Goal: Transaction & Acquisition: Purchase product/service

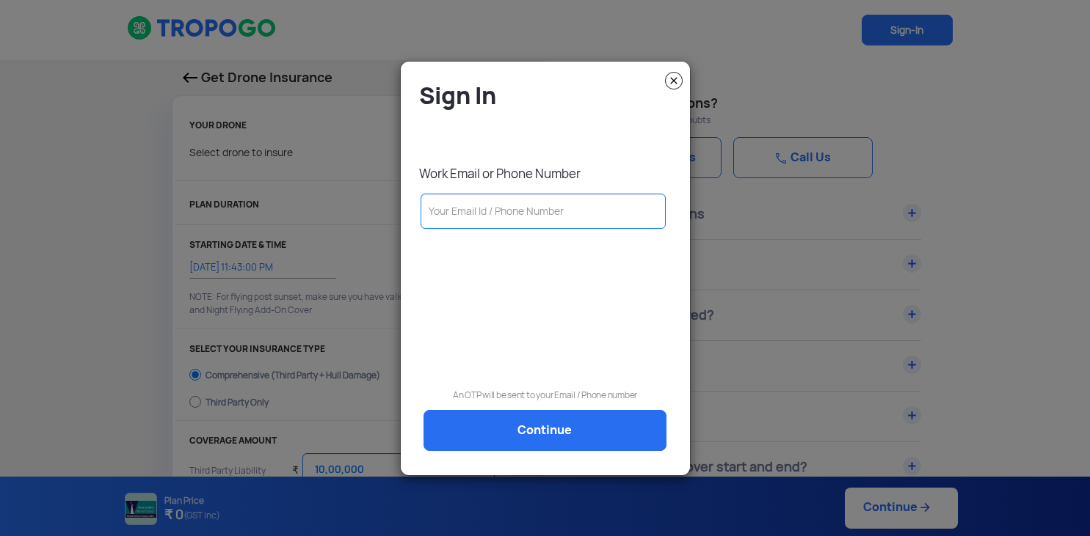
select select "1000000"
click at [504, 213] on input "text" at bounding box center [544, 211] width 246 height 35
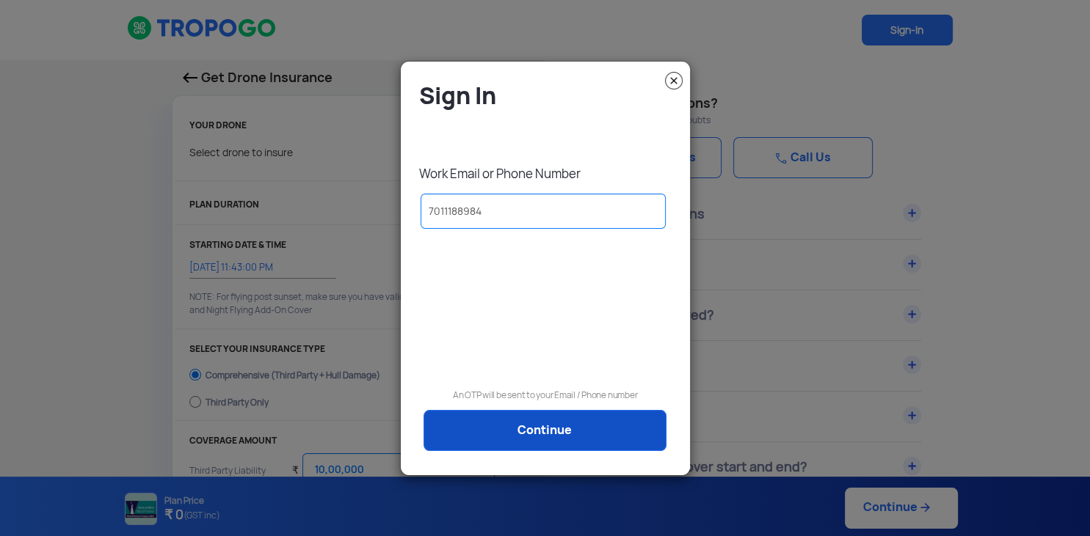
type input "7011188984"
click at [505, 425] on link "Continue" at bounding box center [544, 430] width 243 height 41
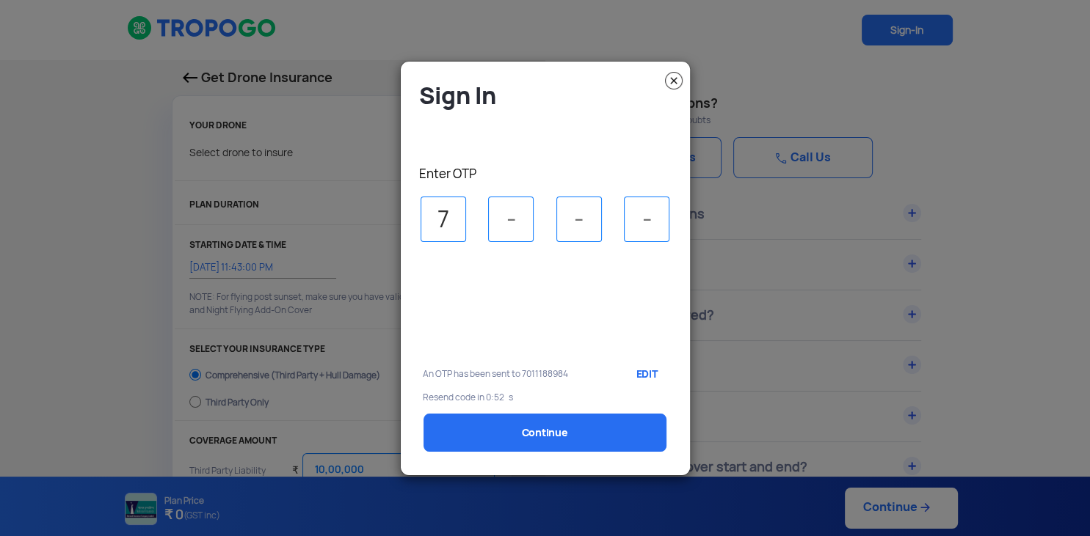
type input "7"
type input "4"
type input "2"
type input "3"
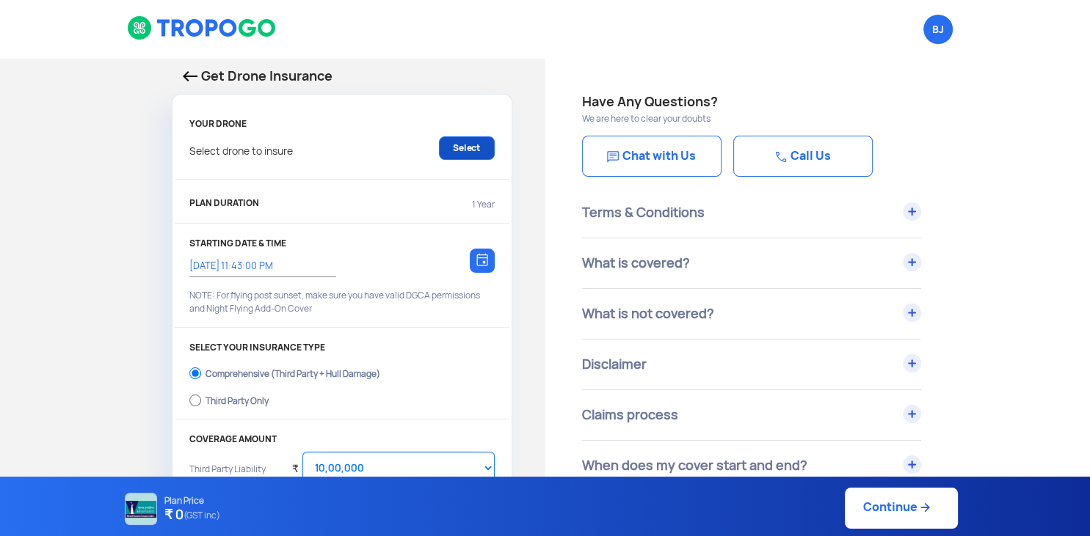
click at [476, 142] on link "Select" at bounding box center [467, 147] width 56 height 23
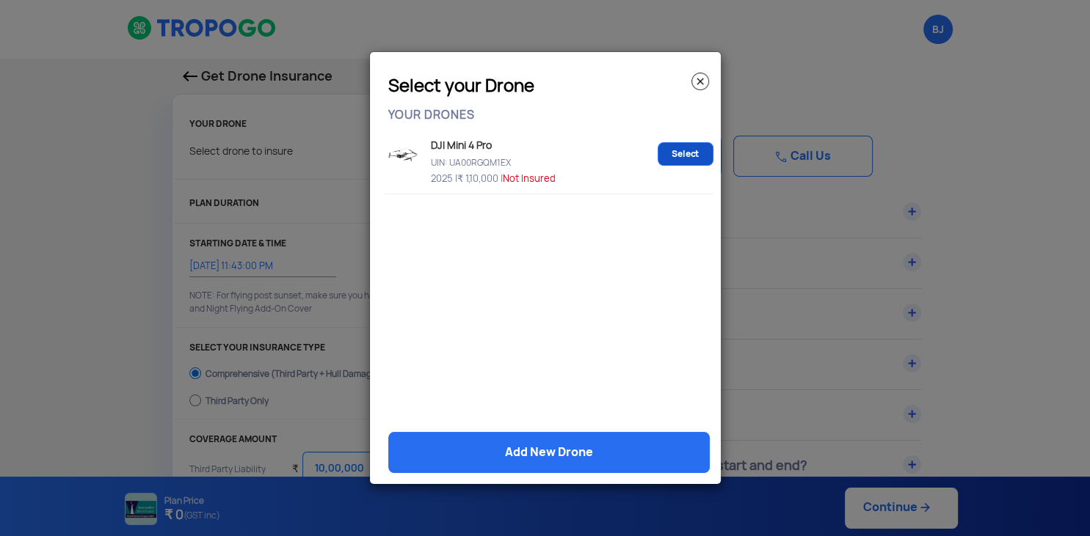
click at [677, 153] on link "Select" at bounding box center [686, 153] width 56 height 23
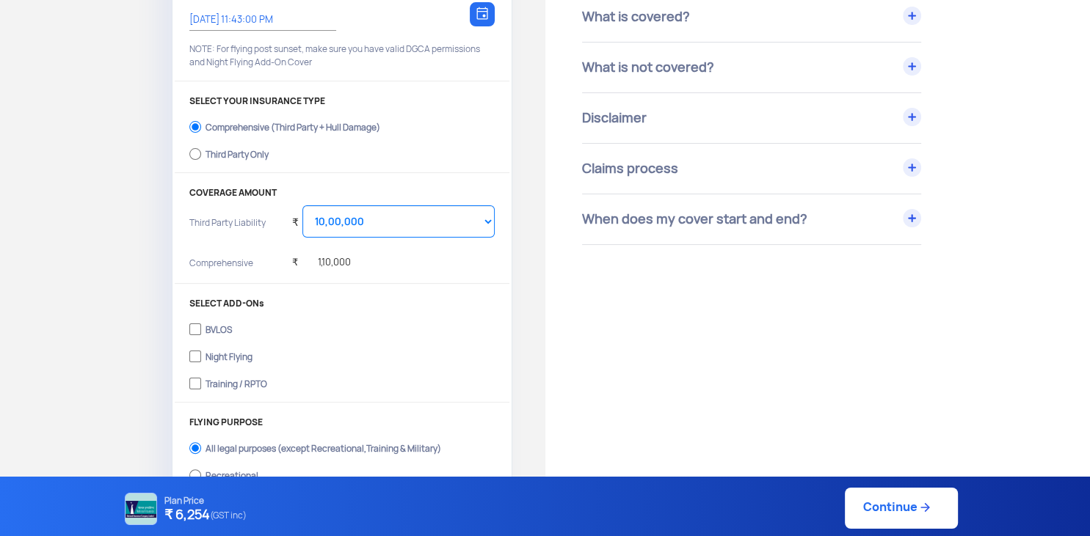
scroll to position [310, 0]
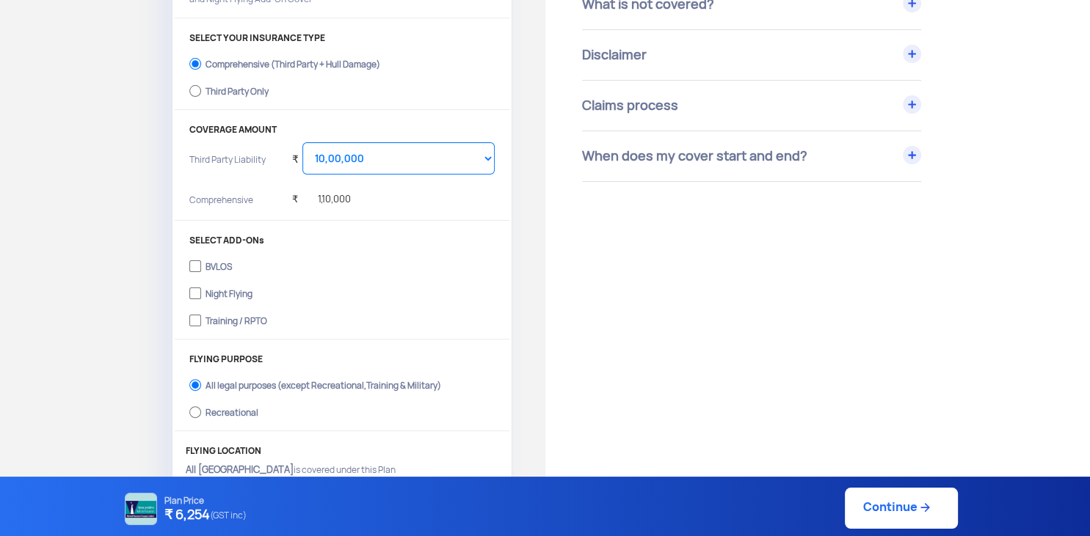
click at [216, 268] on div "BVLOS" at bounding box center [218, 265] width 26 height 6
click at [201, 268] on input "BVLOS" at bounding box center [195, 266] width 12 height 21
click at [216, 268] on div "BVLOS" at bounding box center [218, 265] width 26 height 6
click at [201, 268] on input "BVLOS" at bounding box center [195, 266] width 12 height 21
checkbox input "false"
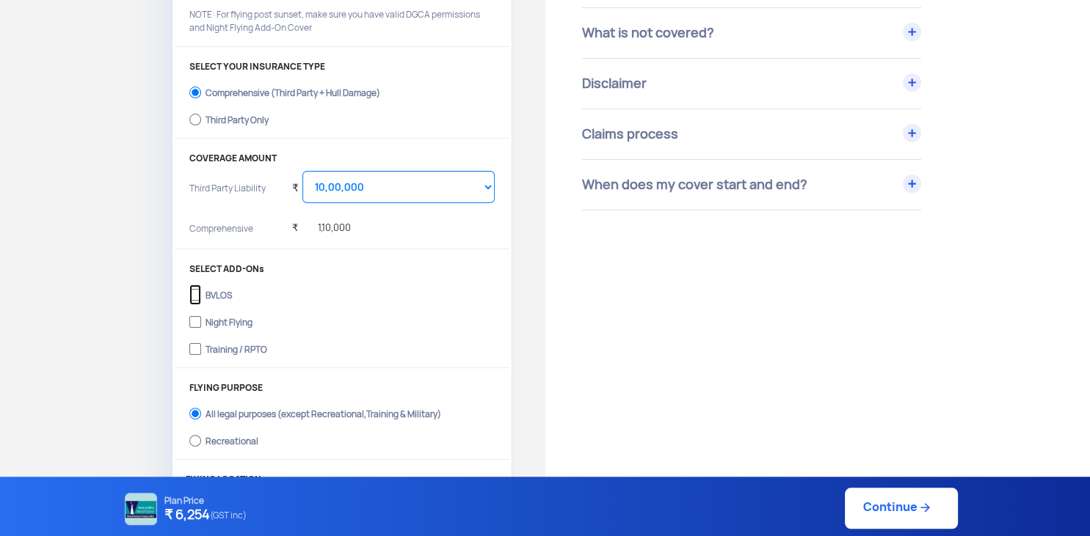
scroll to position [232, 0]
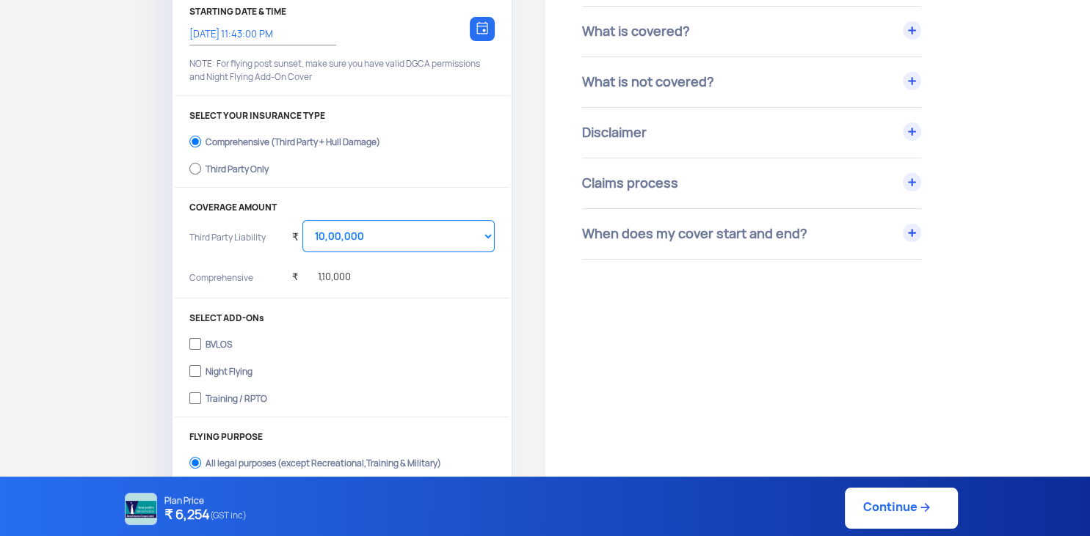
click at [238, 167] on div "Third Party Only" at bounding box center [236, 167] width 63 height 6
click at [201, 167] on input "Third Party Only" at bounding box center [195, 169] width 12 height 21
radio input "true"
select select "2000000"
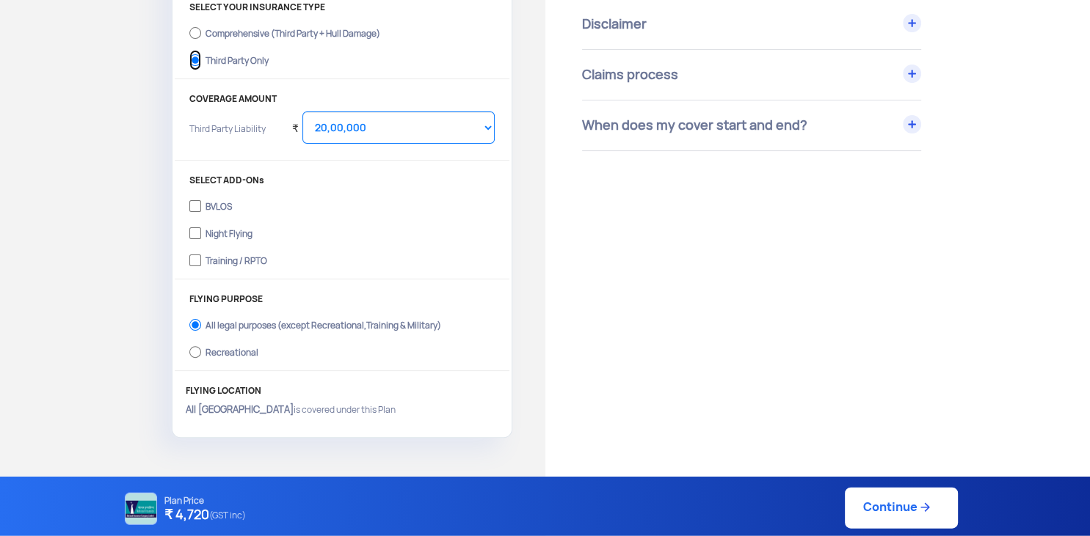
scroll to position [387, 0]
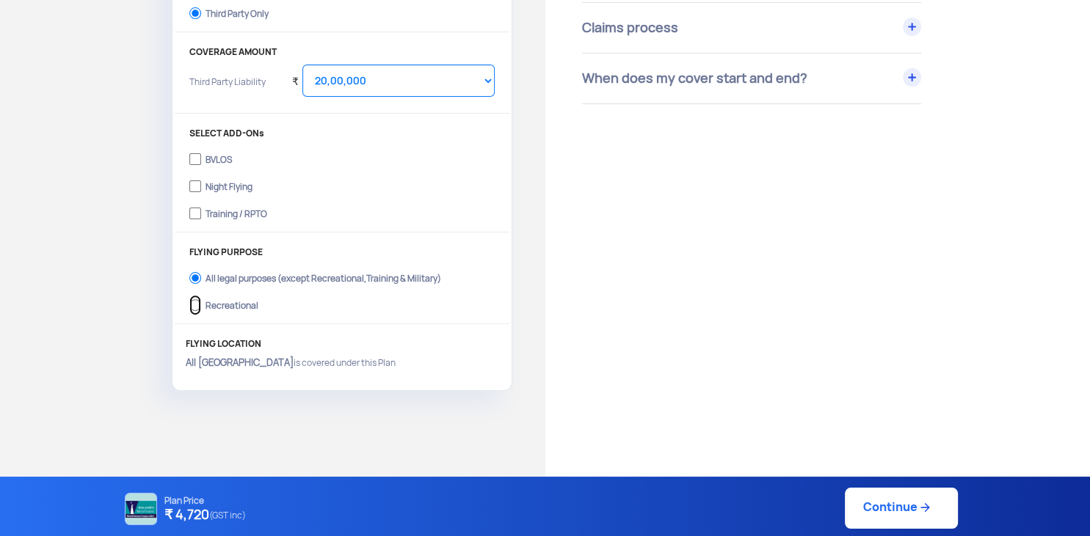
click at [198, 310] on input "Recreational" at bounding box center [195, 305] width 12 height 21
radio input "true"
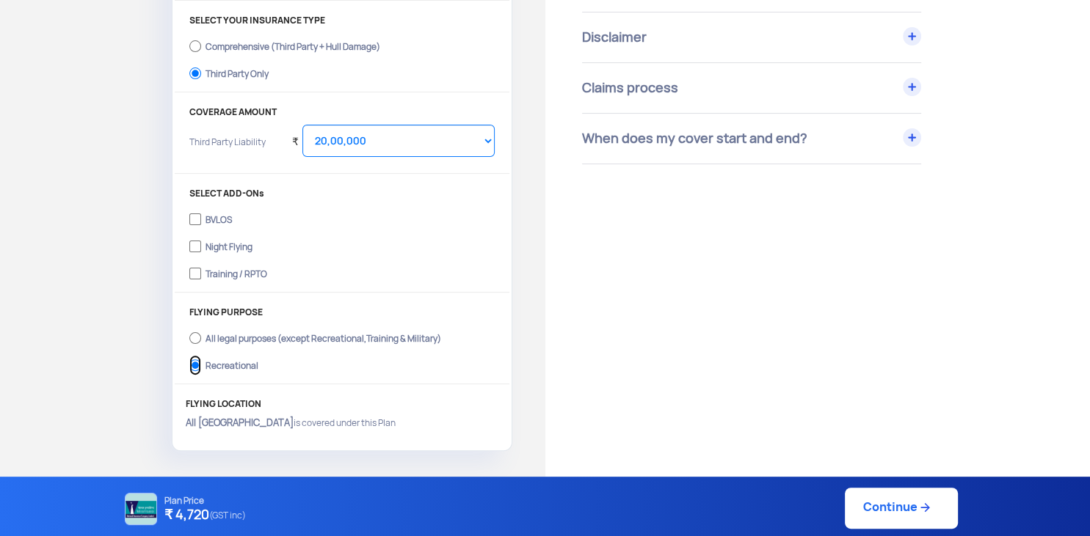
scroll to position [303, 0]
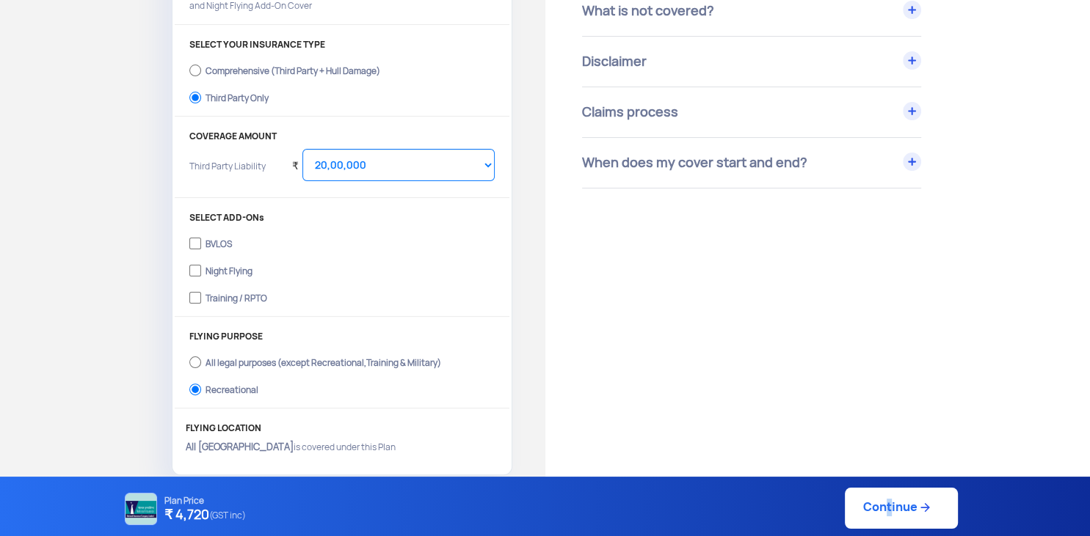
drag, startPoint x: 876, startPoint y: 500, endPoint x: 884, endPoint y: 498, distance: 7.9
click at [884, 498] on link "Continue" at bounding box center [901, 508] width 113 height 41
type input "2/10/2025, 11:44:00 PM"
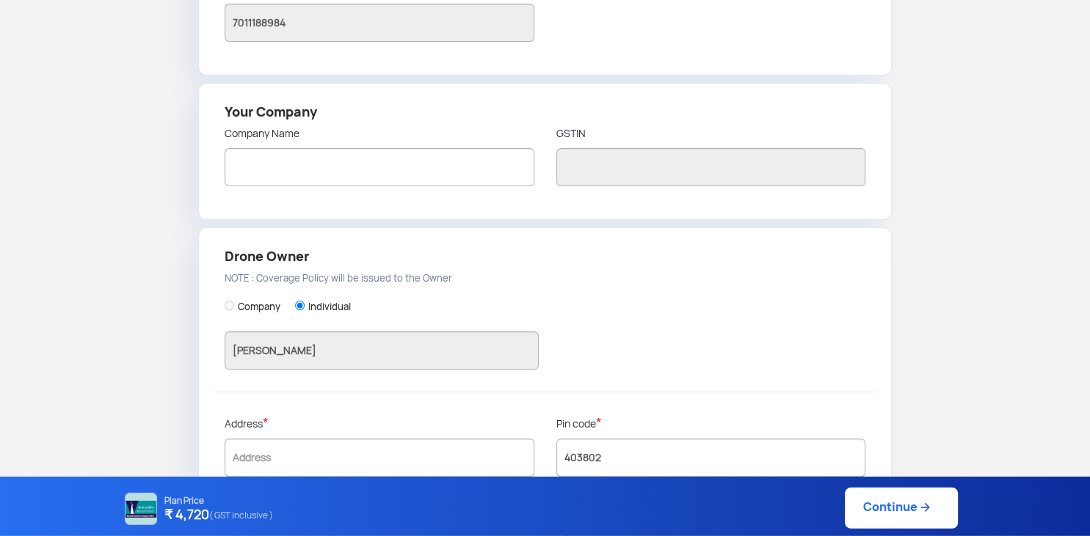
scroll to position [383, 0]
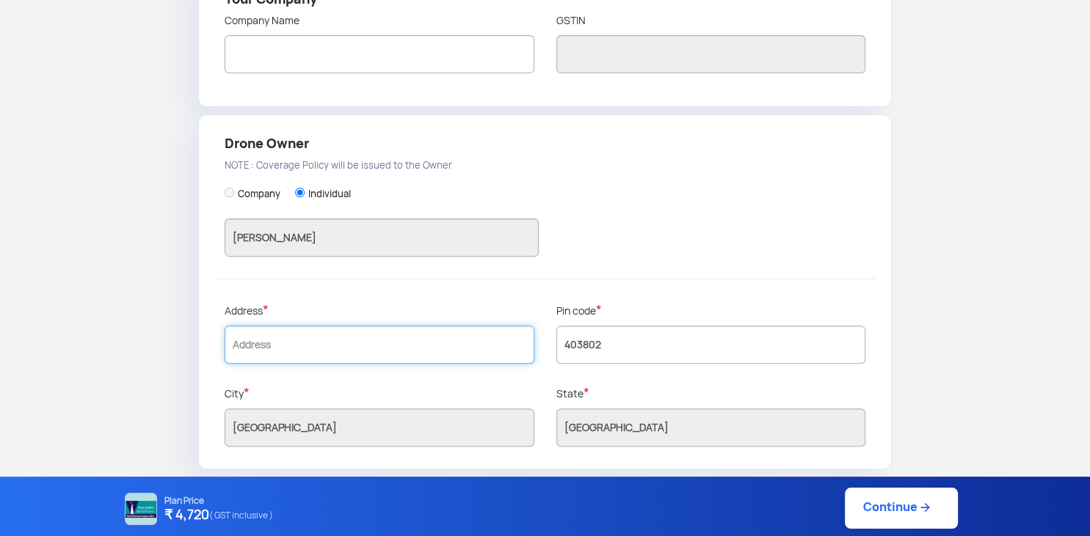
click at [345, 347] on input "text" at bounding box center [380, 345] width 310 height 38
type input "Veer 7A, [PERSON_NAME] Enclave, [GEOGRAPHIC_DATA]"
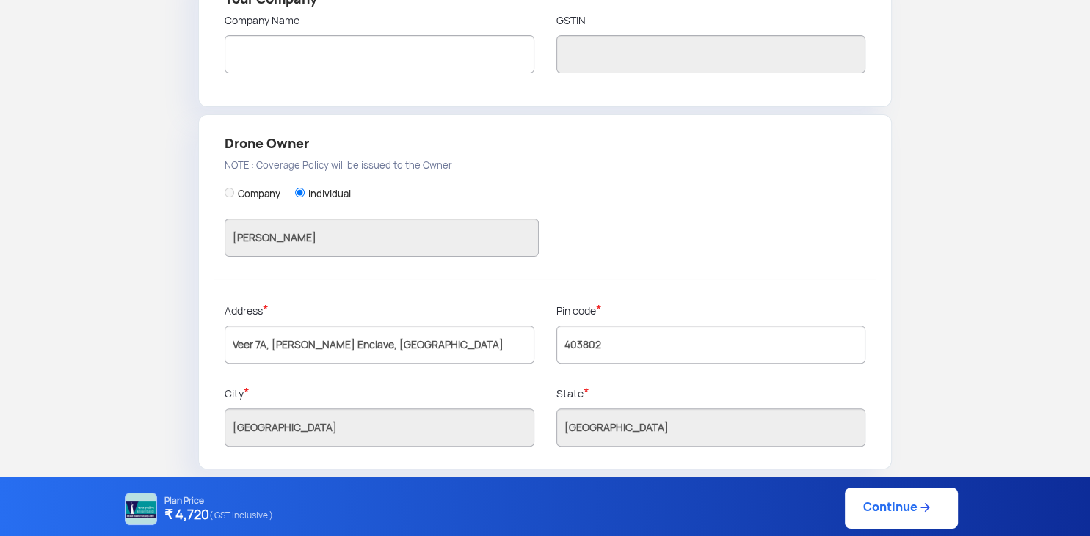
click at [890, 509] on link "Continue" at bounding box center [901, 508] width 113 height 41
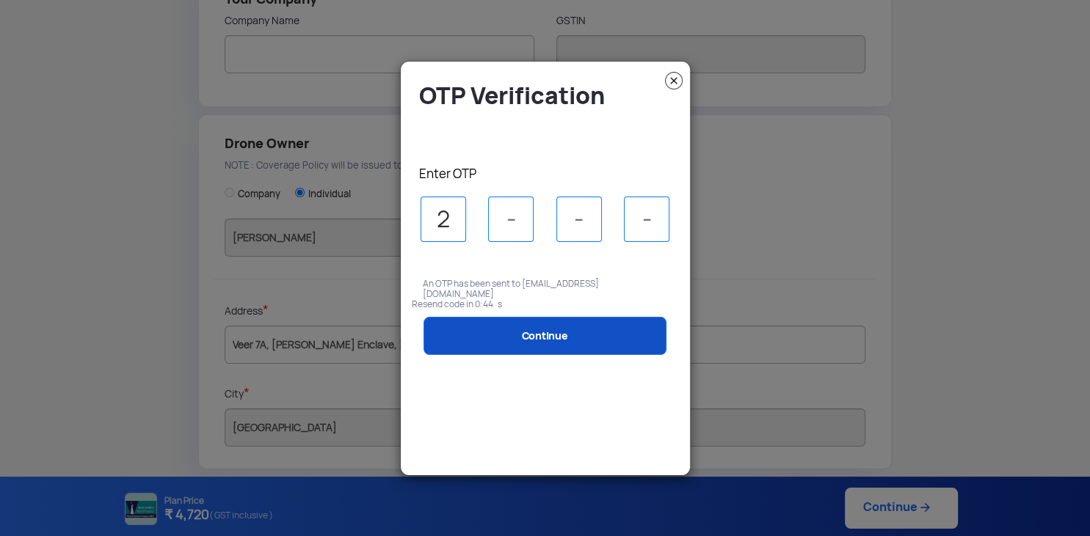
type input "2"
type input "6"
type input "3"
type input "8"
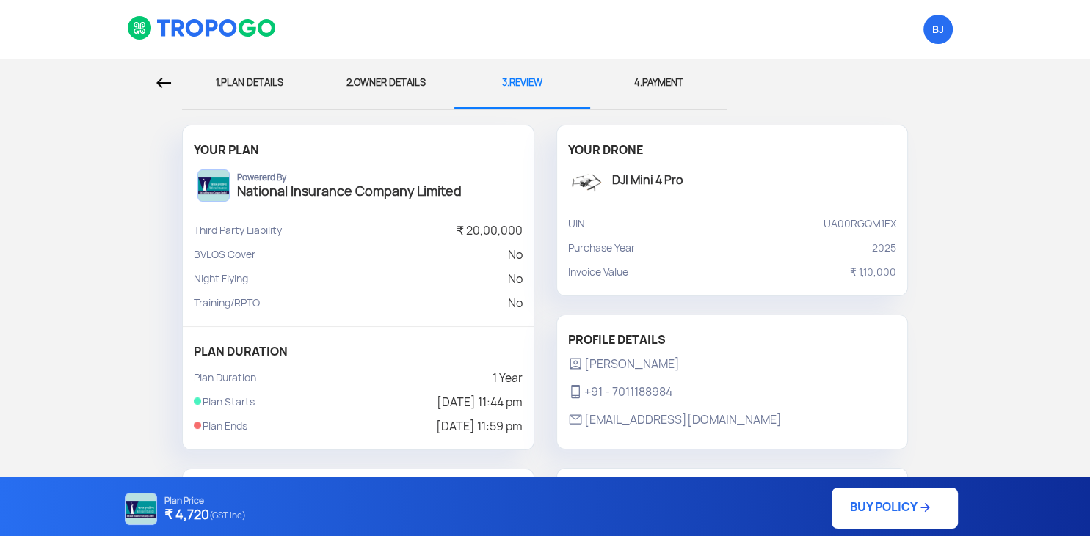
click at [931, 517] on link "BUY POLICY" at bounding box center [894, 508] width 126 height 41
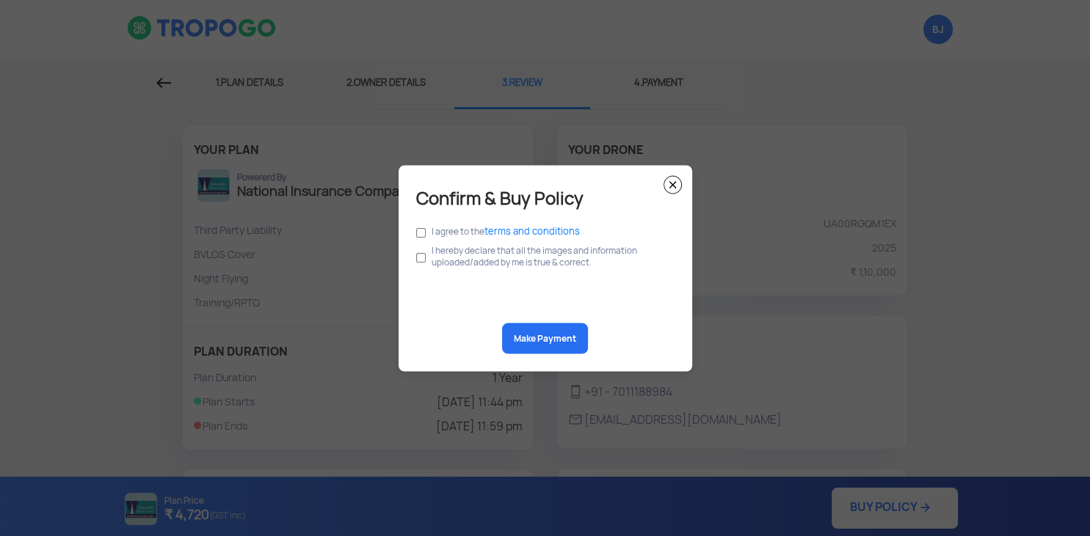
click at [465, 226] on label "I agree to the terms and conditions" at bounding box center [506, 231] width 148 height 12
click at [423, 232] on input "checkbox" at bounding box center [421, 233] width 10 height 16
checkbox input "true"
click at [422, 258] on input "checkbox" at bounding box center [421, 258] width 10 height 28
checkbox input "true"
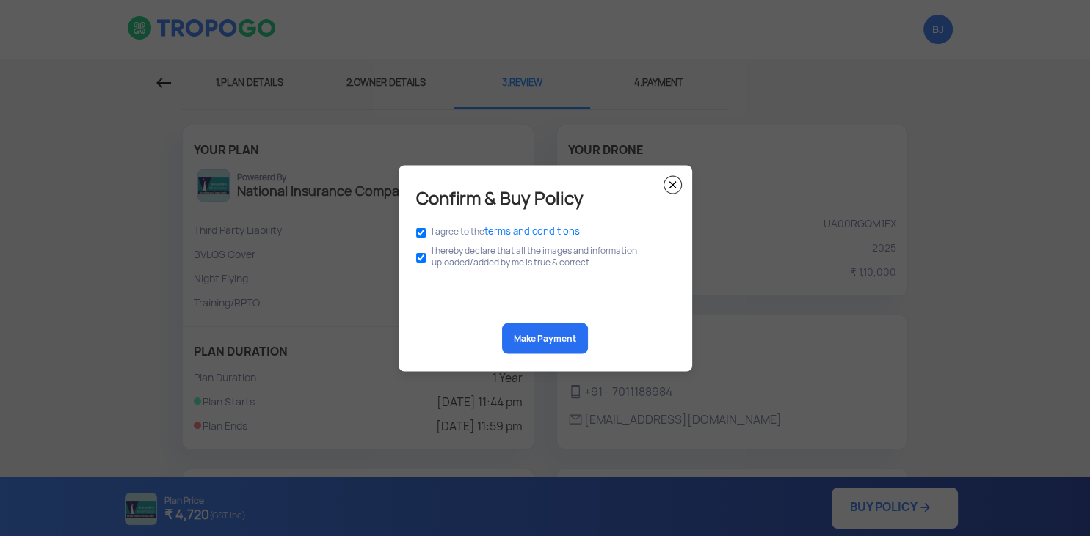
click at [538, 340] on button "Make Payment" at bounding box center [545, 338] width 86 height 31
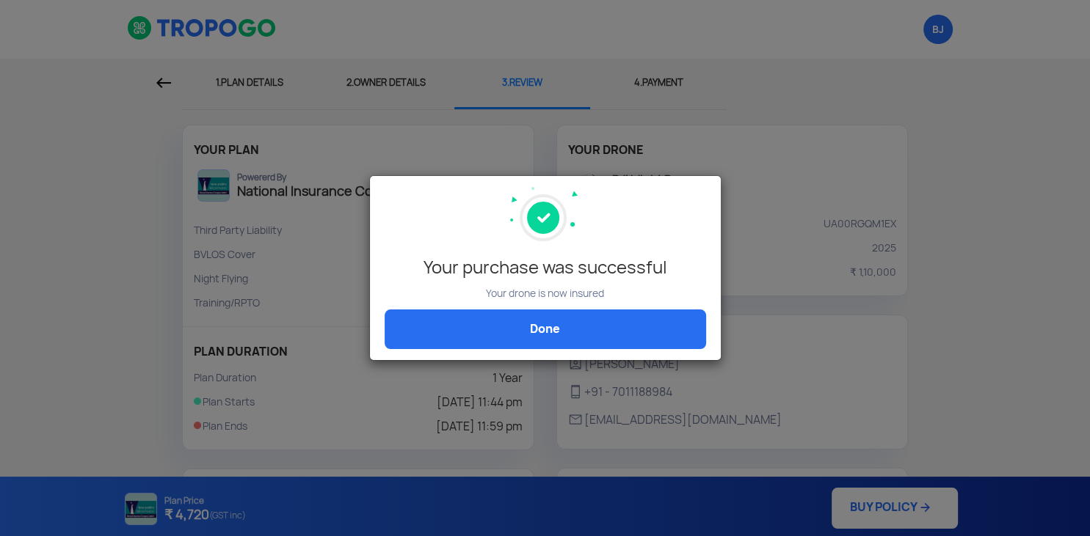
click at [651, 357] on div "Your purchase was successful Your drone is now insured Done" at bounding box center [545, 268] width 351 height 184
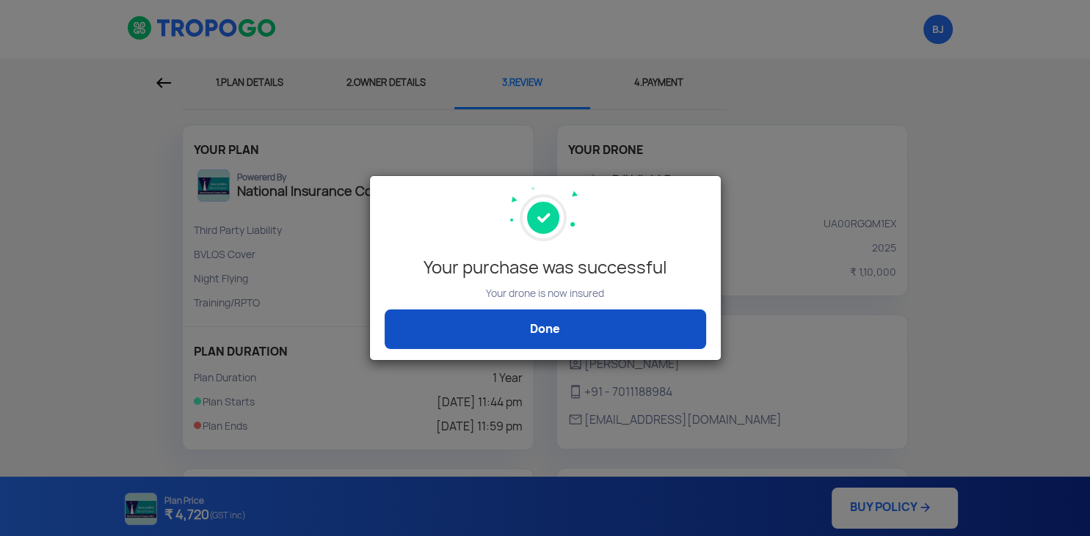
click at [620, 321] on link "Done" at bounding box center [545, 330] width 321 height 40
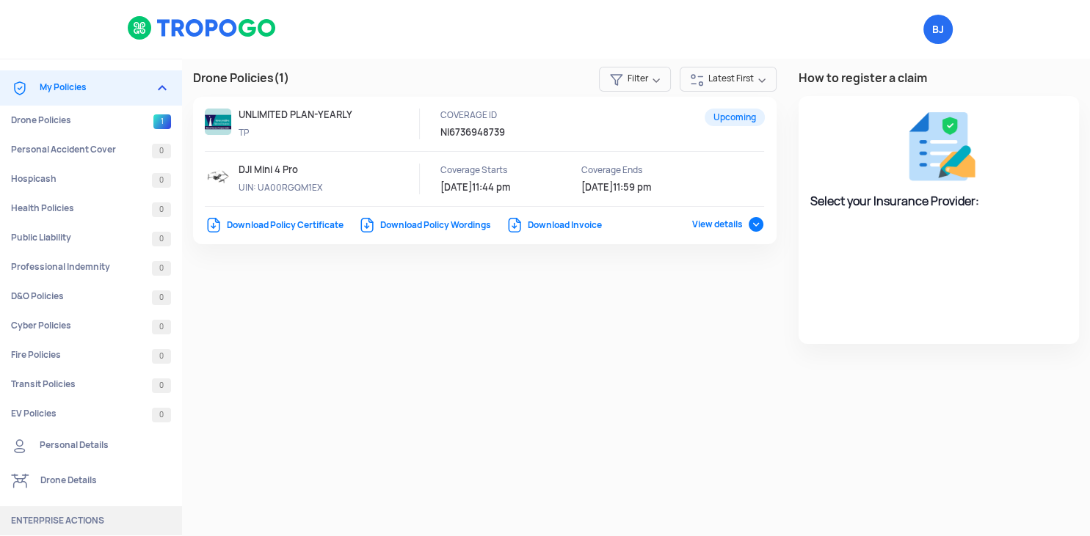
select select "National Insurance"
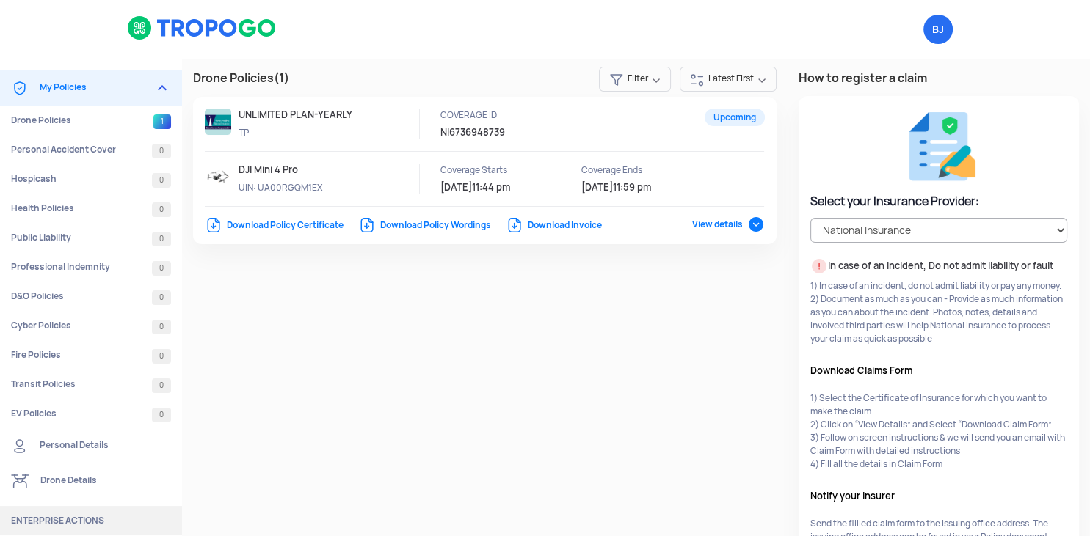
click at [292, 225] on link "Download Policy Certificate" at bounding box center [274, 225] width 139 height 12
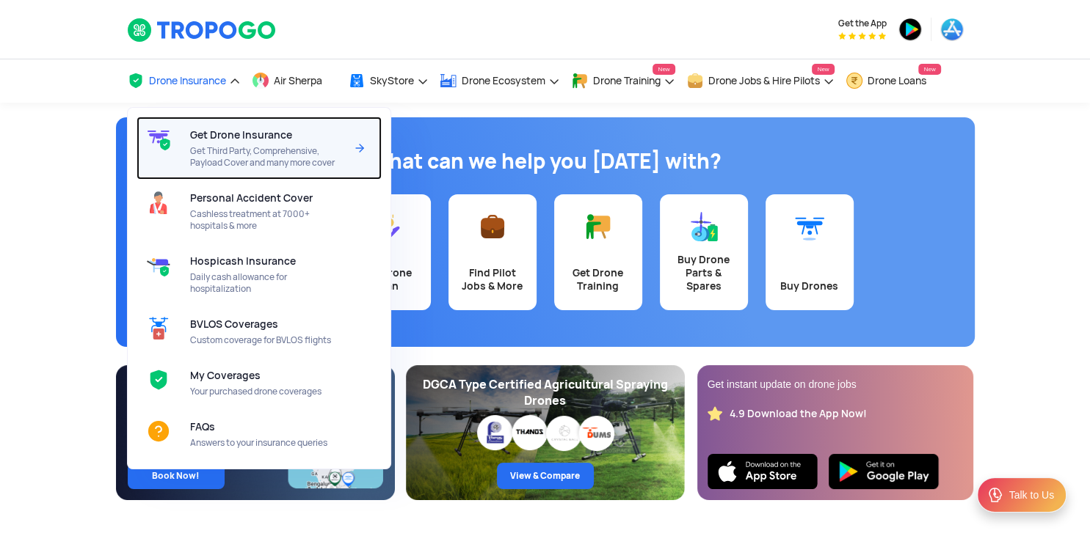
click at [222, 140] on span "Get Drone Insurance" at bounding box center [241, 135] width 102 height 12
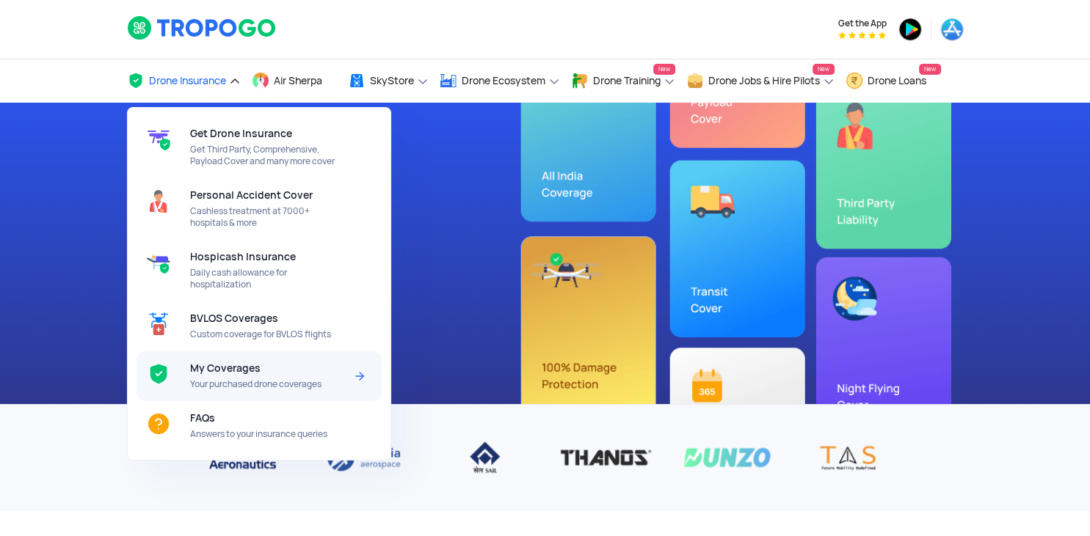
click at [216, 382] on span "Your purchased drone coverages" at bounding box center [267, 385] width 155 height 12
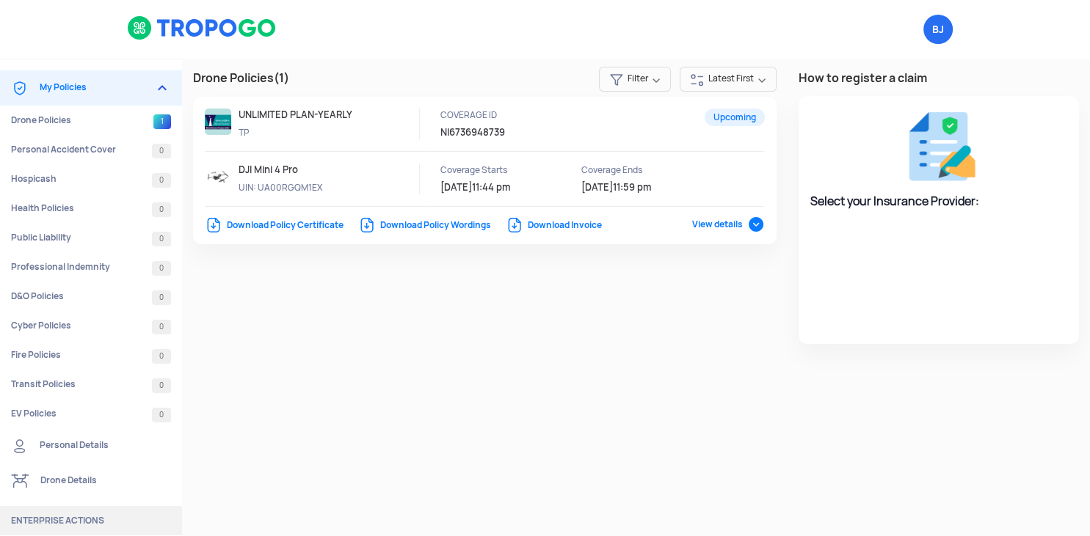
select select "National Insurance"
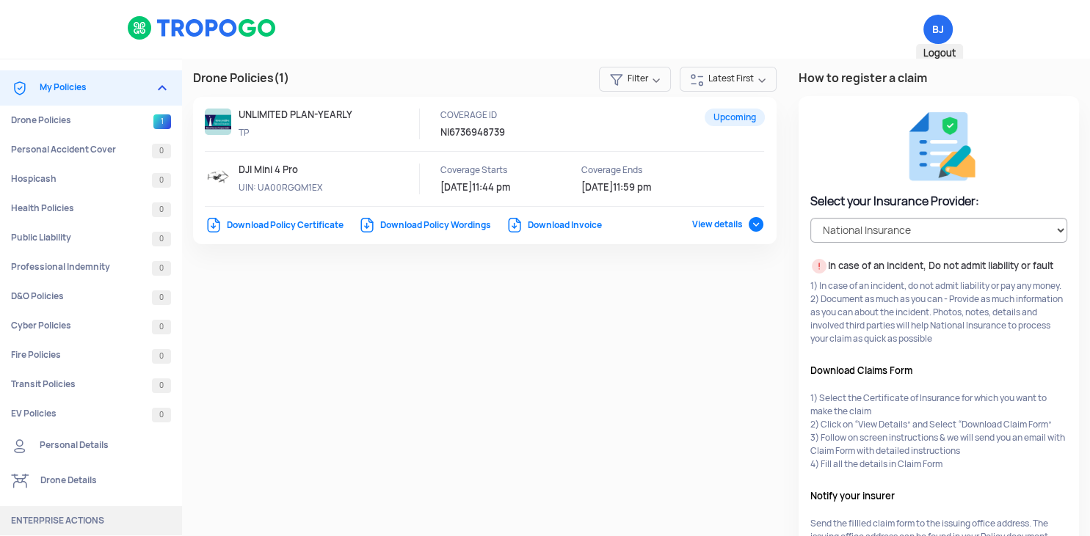
click at [932, 16] on span "BJ Logout" at bounding box center [937, 29] width 29 height 29
click at [941, 23] on span "BJ Logout" at bounding box center [937, 29] width 29 height 29
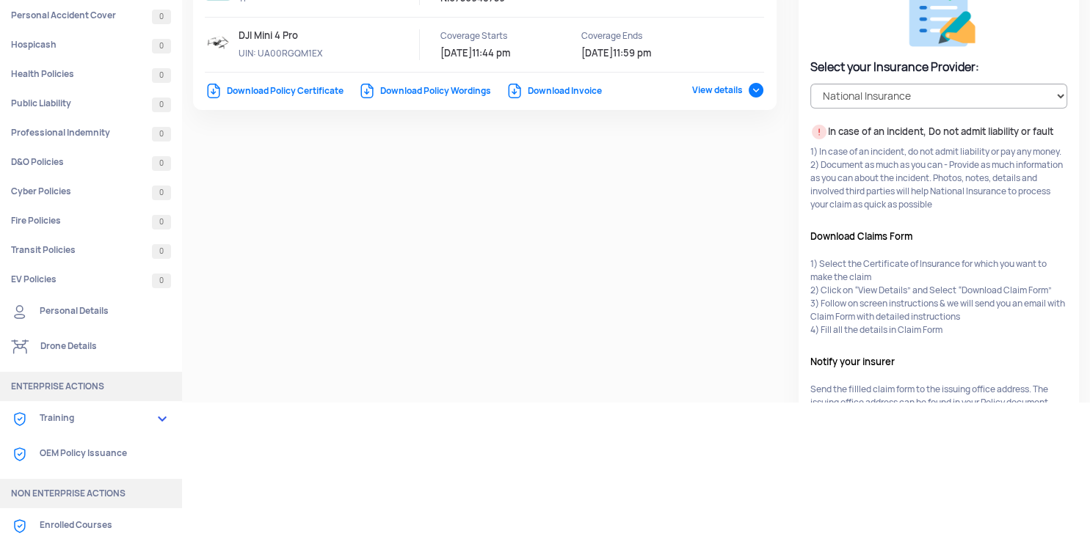
scroll to position [159, 0]
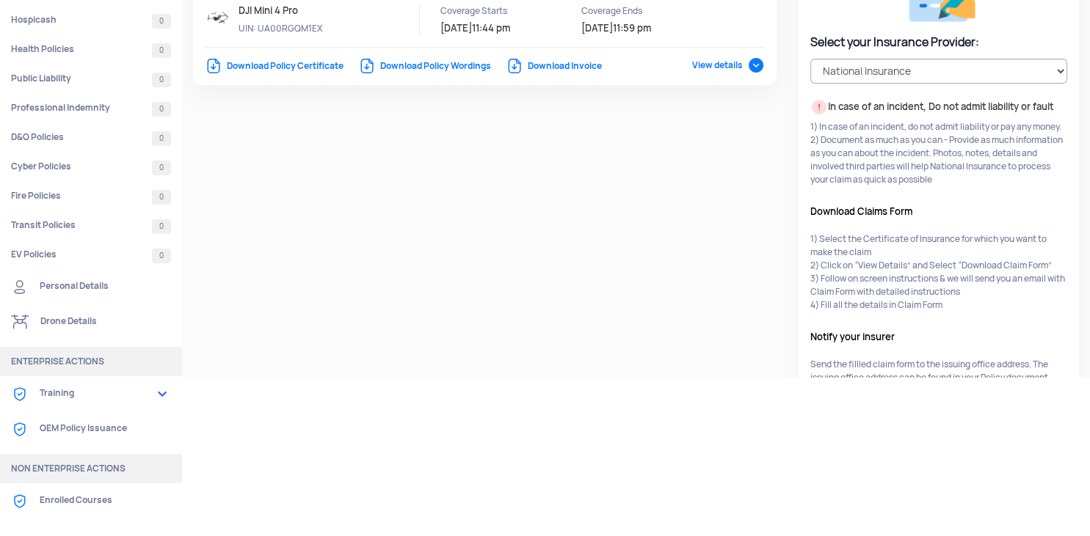
click at [51, 285] on link "Personal Details" at bounding box center [91, 286] width 182 height 35
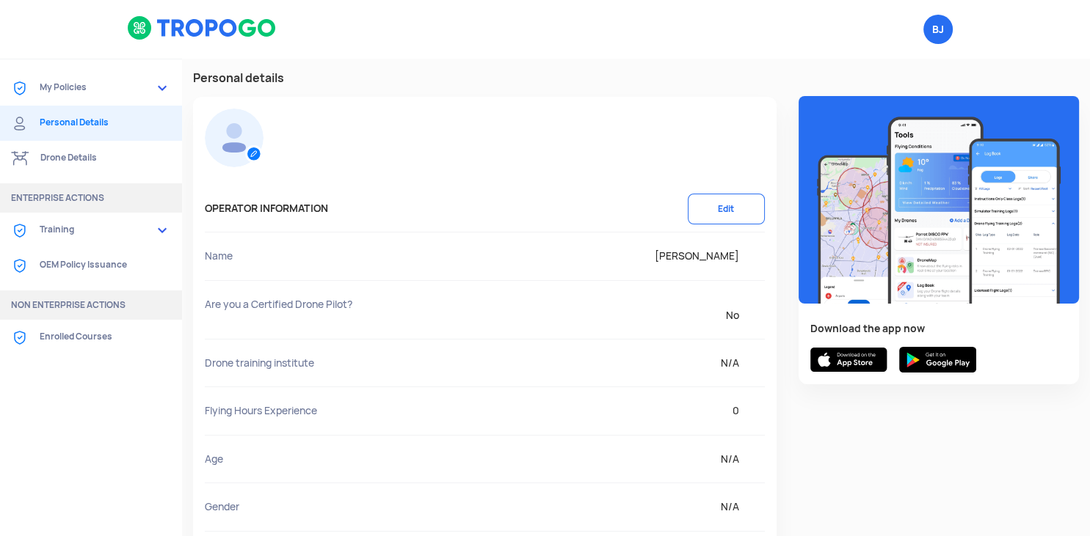
click at [738, 308] on span "No" at bounding box center [597, 315] width 336 height 15
click at [731, 318] on span "No" at bounding box center [597, 315] width 336 height 15
click at [730, 202] on button "Edit" at bounding box center [726, 209] width 77 height 31
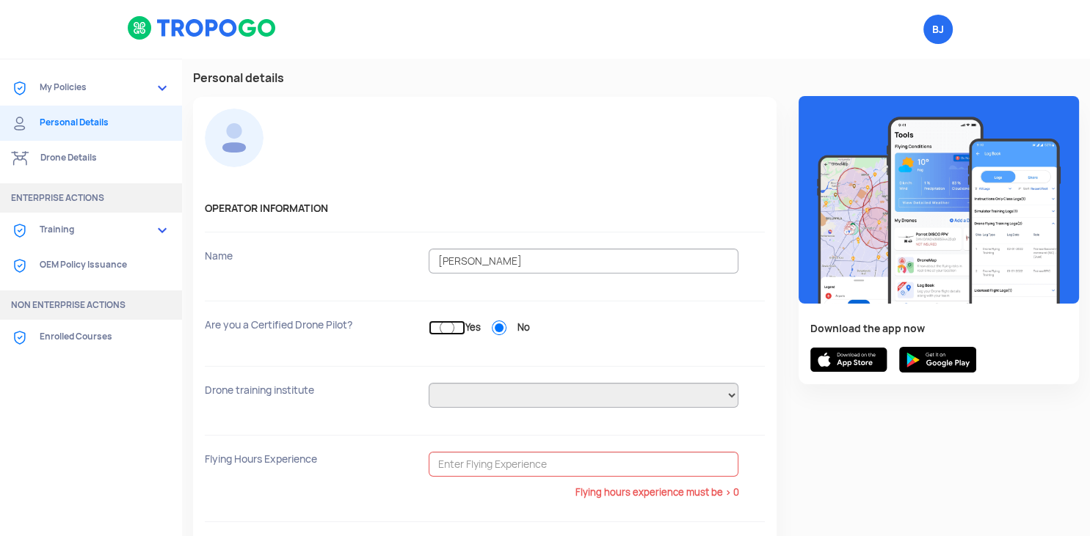
click at [454, 326] on input "Yes" at bounding box center [447, 328] width 37 height 15
radio input "true"
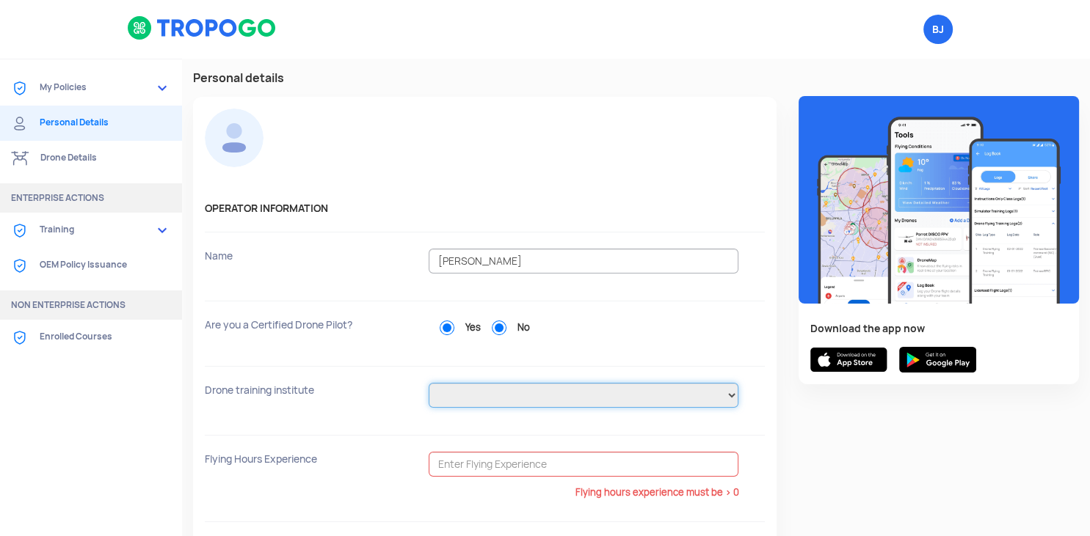
radio input "false"
click at [429, 383] on select "Alchemist Aviation (P) Ltd. Ambitions Flying Club Pvt. Ltd Apft Aspire-IIT (a u…" at bounding box center [584, 395] width 310 height 25
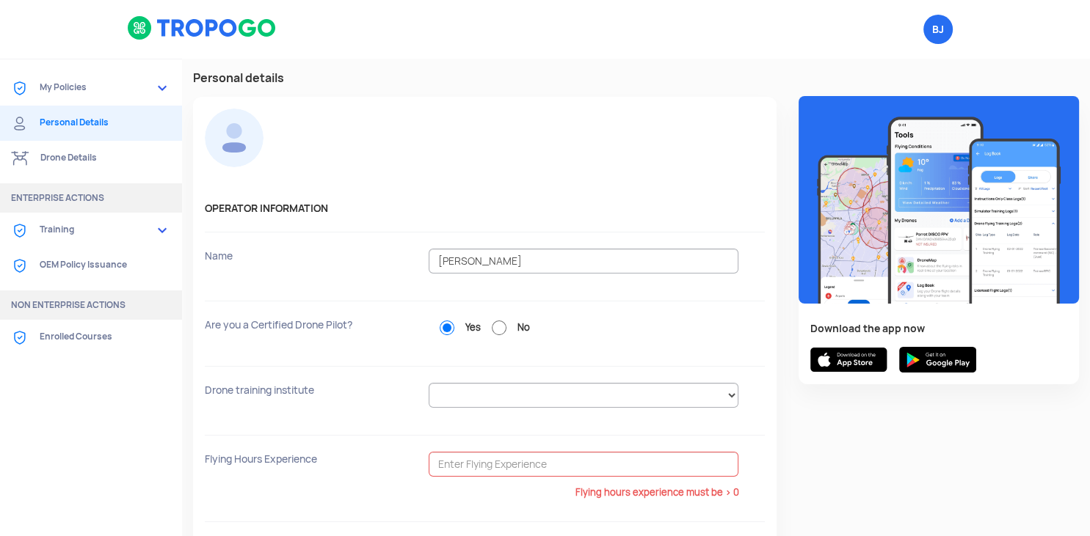
click at [385, 341] on div at bounding box center [485, 334] width 560 height 32
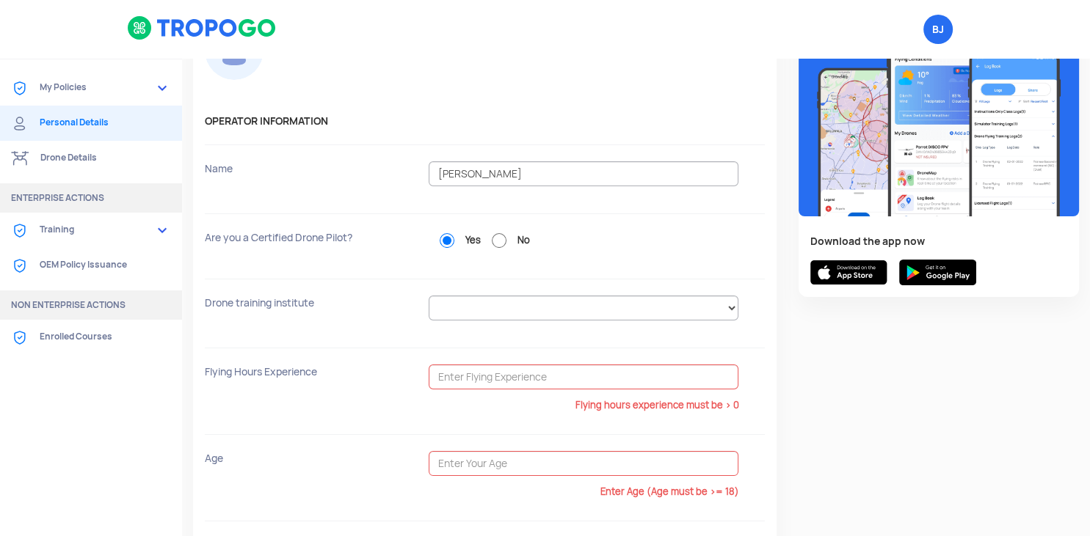
scroll to position [155, 0]
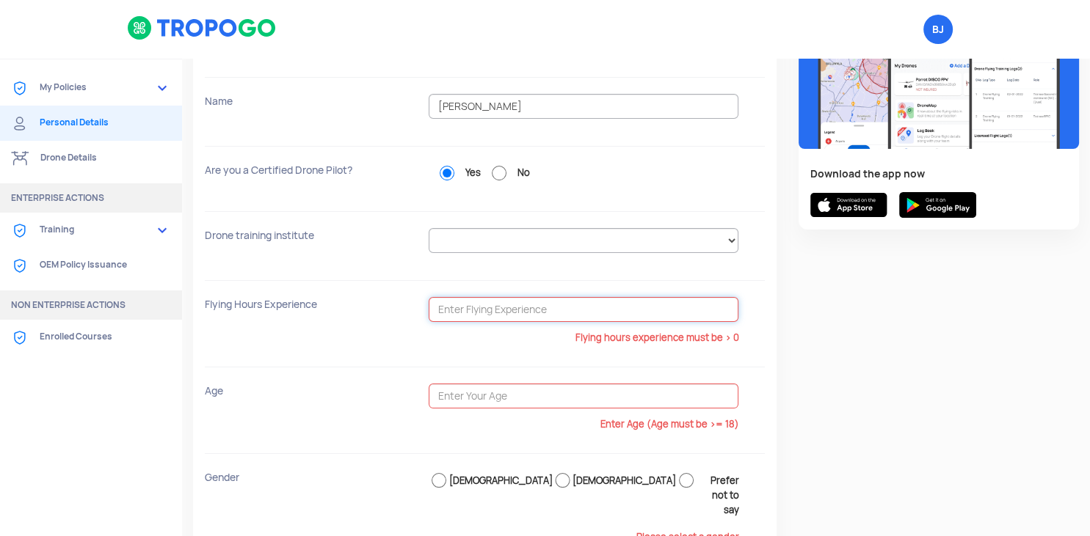
click at [518, 310] on input "text" at bounding box center [584, 309] width 310 height 25
click at [522, 215] on div "Drone training institute N/A Alchemist Aviation (P) Ltd. Ambitions Flying Club …" at bounding box center [485, 246] width 560 height 69
click at [429, 228] on select "Alchemist Aviation (P) Ltd. Ambitions Flying Club Pvt. Ltd Apft Aspire-IIT (a u…" at bounding box center [584, 240] width 310 height 25
click at [526, 236] on select "Alchemist Aviation (P) Ltd. Ambitions Flying Club Pvt. Ltd Apft Aspire-IIT (a u…" at bounding box center [584, 240] width 310 height 25
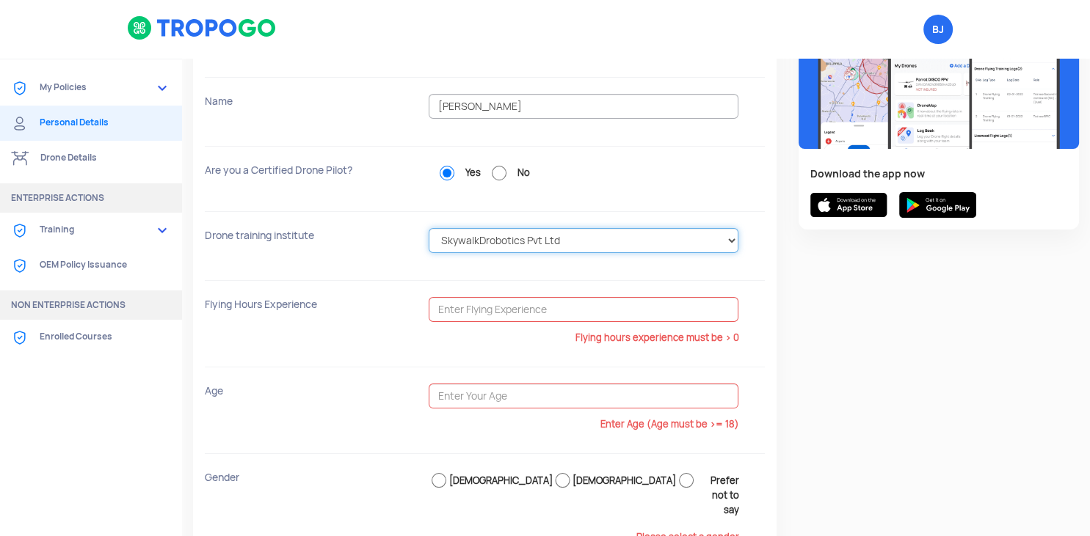
select select "Sanskar Dham Campus"
click at [673, 172] on div "Yes No" at bounding box center [597, 173] width 336 height 21
click at [429, 228] on select "Alchemist Aviation (P) Ltd. Ambitions Flying Club Pvt. Ltd Apft Aspire-IIT (a u…" at bounding box center [584, 240] width 310 height 25
click at [393, 301] on div "Flying Hours Experience" at bounding box center [317, 304] width 224 height 15
click at [499, 178] on input "No" at bounding box center [499, 173] width 37 height 15
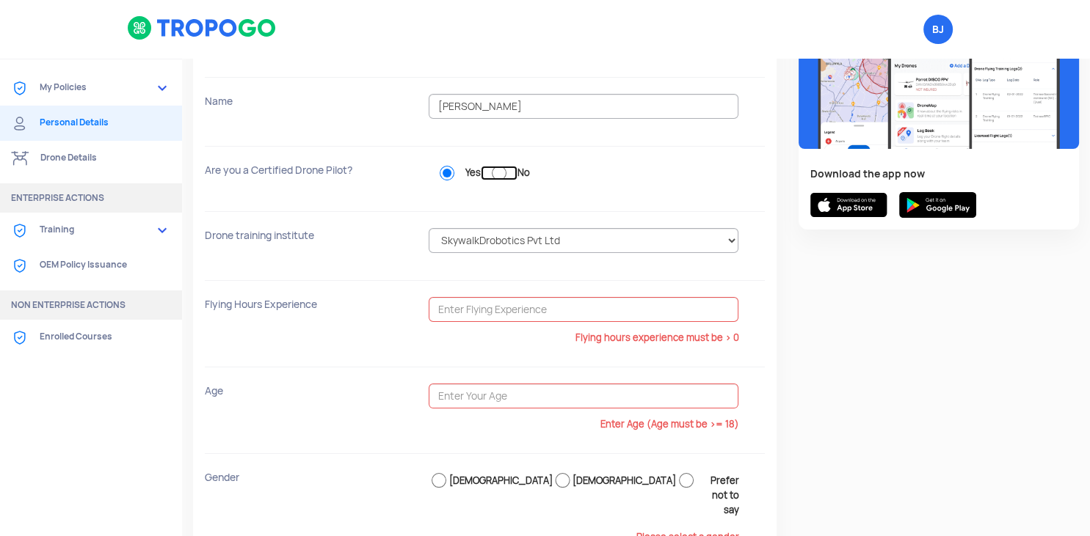
radio input "true"
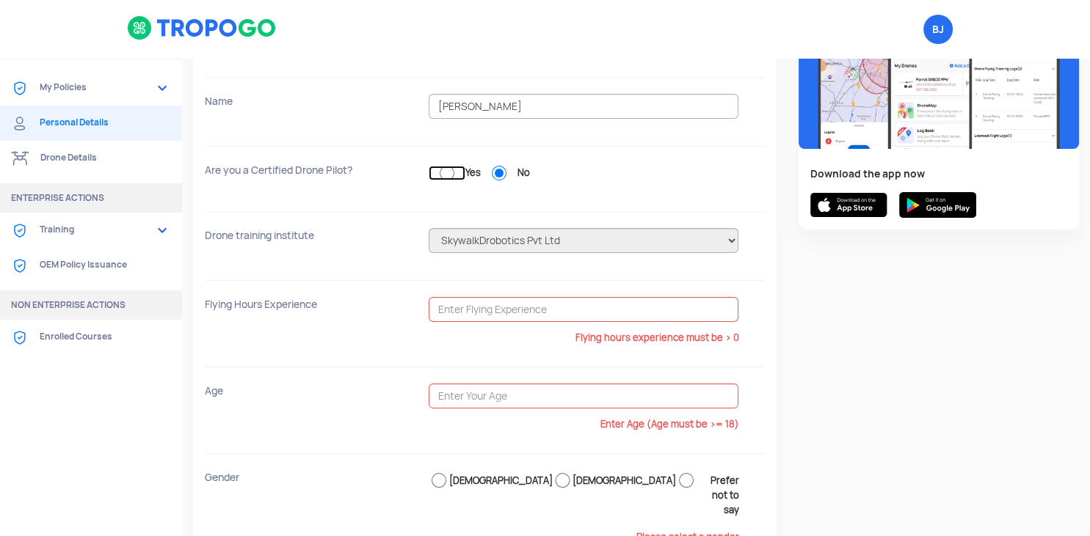
click at [446, 172] on input "Yes" at bounding box center [447, 173] width 37 height 15
radio input "true"
radio input "false"
click at [513, 304] on input "text" at bounding box center [584, 309] width 310 height 25
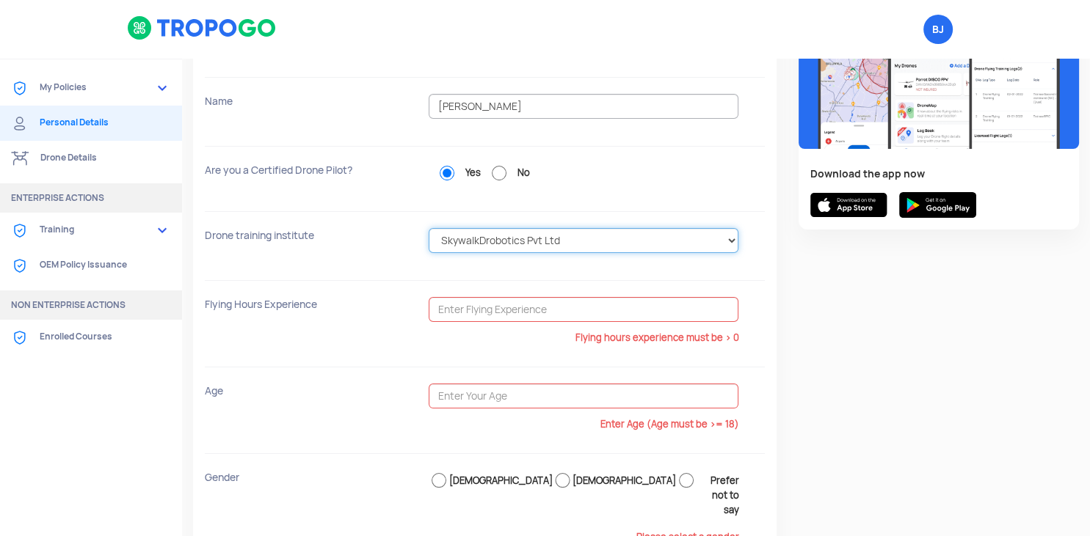
click at [429, 228] on select "Alchemist Aviation (P) Ltd. Ambitions Flying Club Pvt. Ltd Apft Aspire-IIT (a u…" at bounding box center [584, 240] width 310 height 25
select select "Better Drones"
click option "Better Drones" at bounding box center [0, 0] width 0 height 0
click at [429, 228] on select "Alchemist Aviation (P) Ltd. Ambitions Flying Club Pvt. Ltd Apft Aspire-IIT (a u…" at bounding box center [584, 240] width 310 height 25
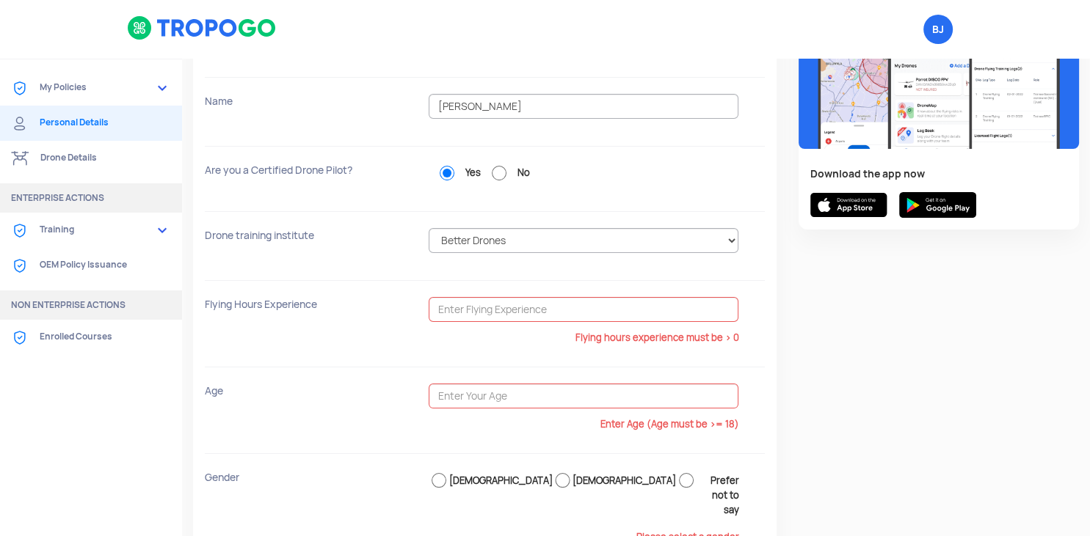
click at [53, 80] on link "My Policies" at bounding box center [91, 87] width 182 height 35
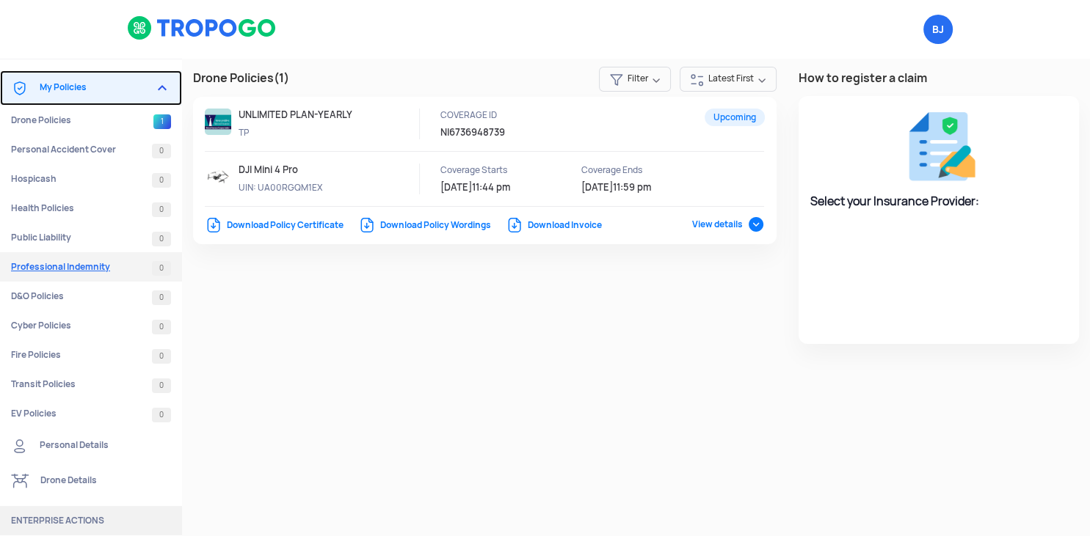
select select "National Insurance"
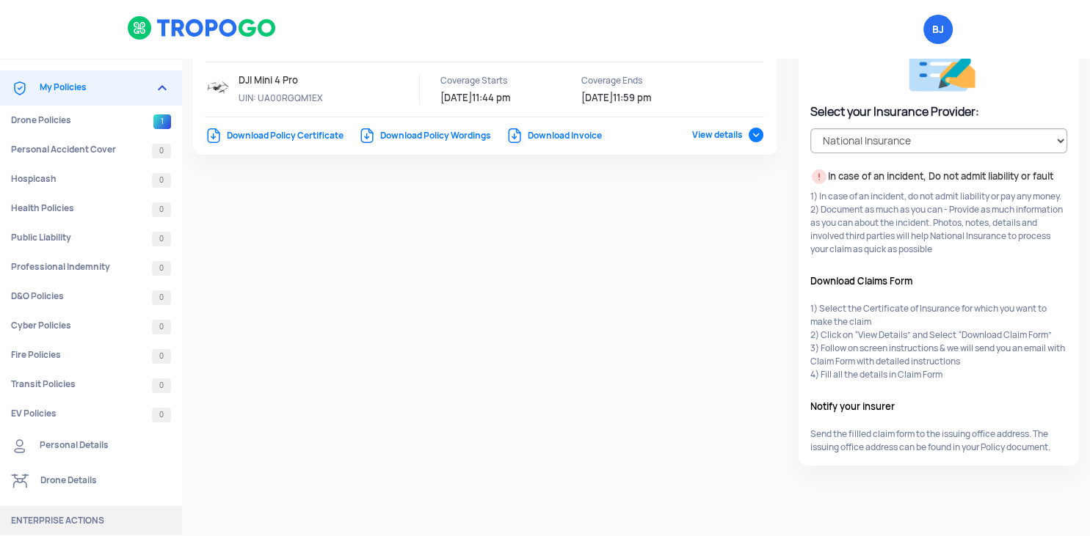
click at [65, 448] on link "Personal Details" at bounding box center [91, 446] width 182 height 35
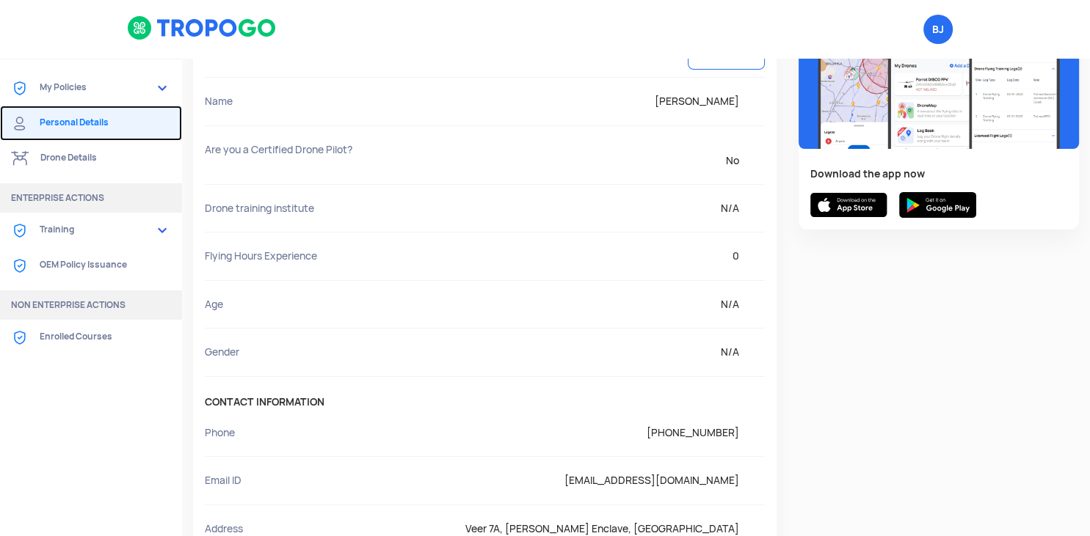
scroll to position [77, 0]
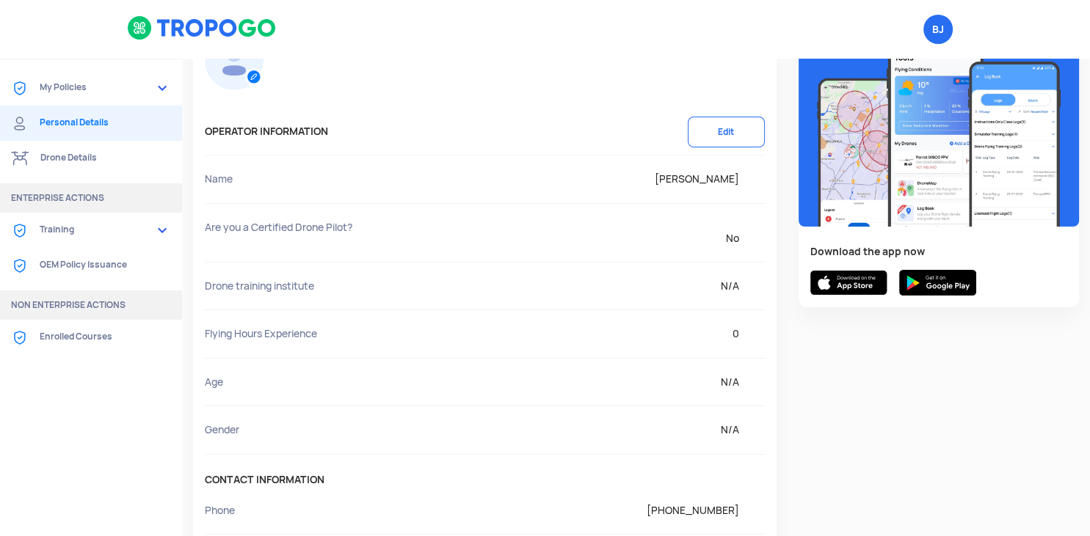
click at [738, 128] on button "Edit" at bounding box center [726, 132] width 77 height 31
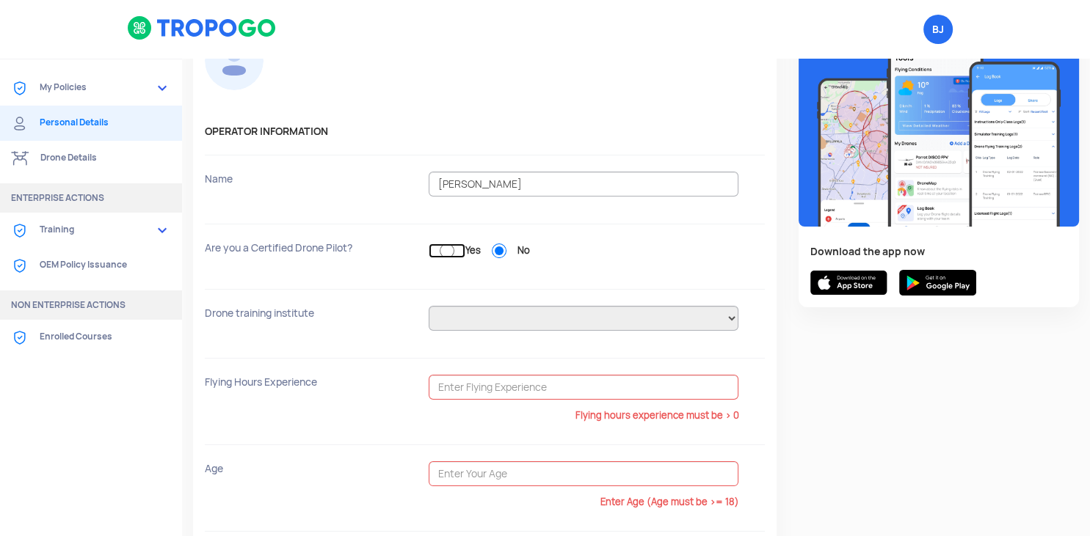
click at [440, 246] on input "Yes" at bounding box center [447, 251] width 37 height 15
radio input "true"
radio input "false"
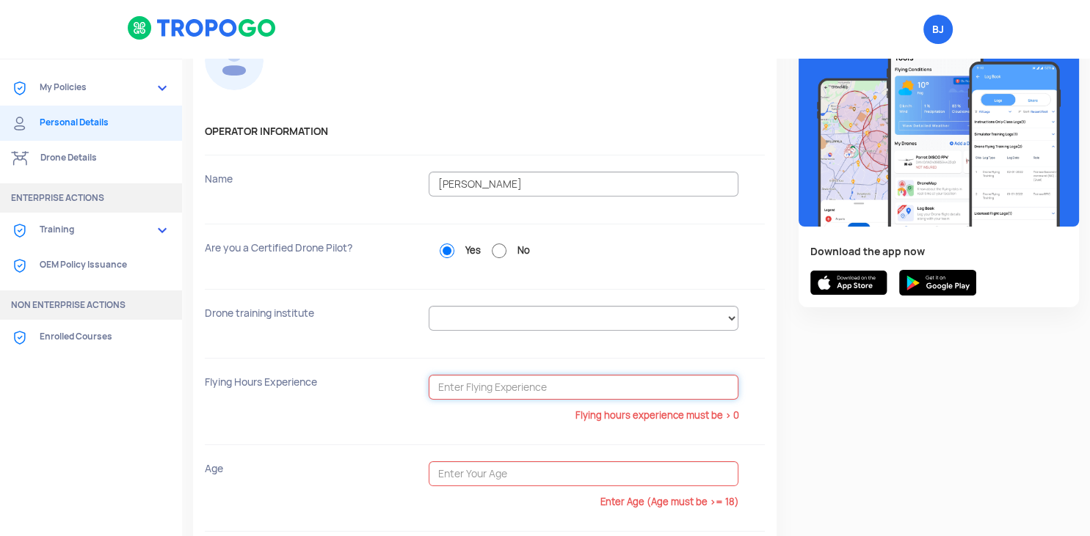
click at [459, 381] on input "text" at bounding box center [584, 387] width 310 height 25
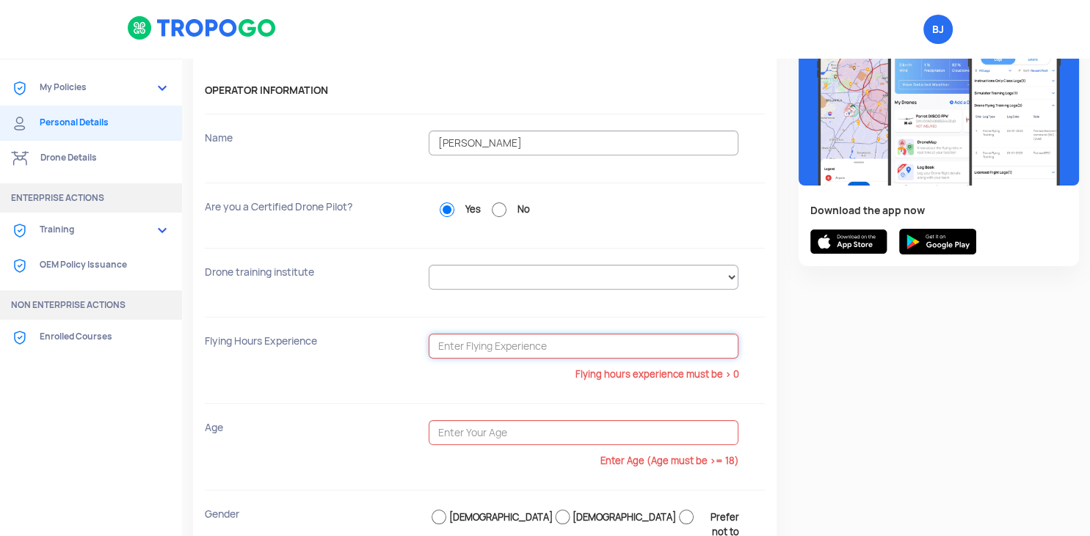
scroll to position [155, 0]
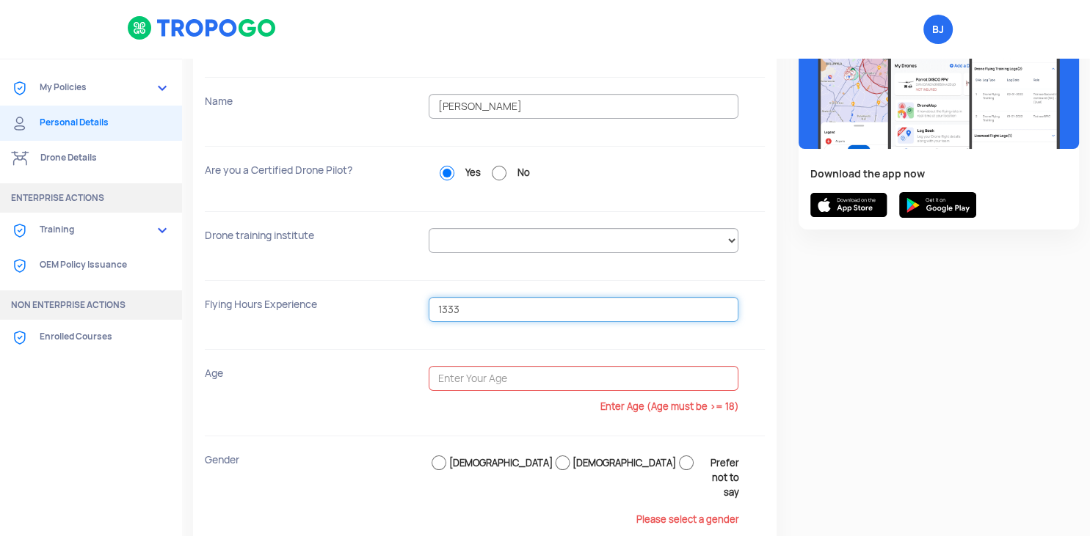
type input "1333"
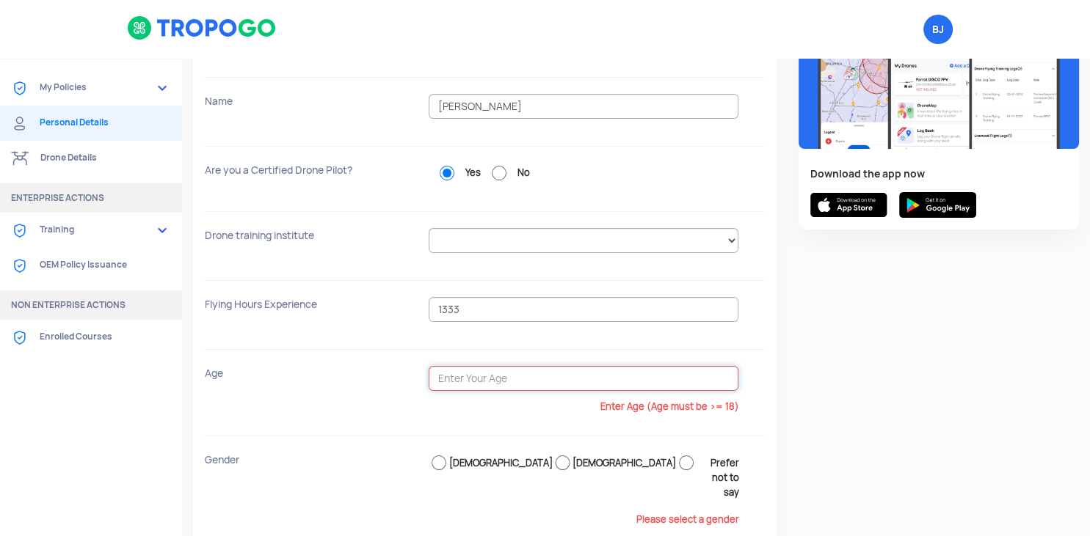
click at [556, 368] on input "text" at bounding box center [584, 378] width 310 height 25
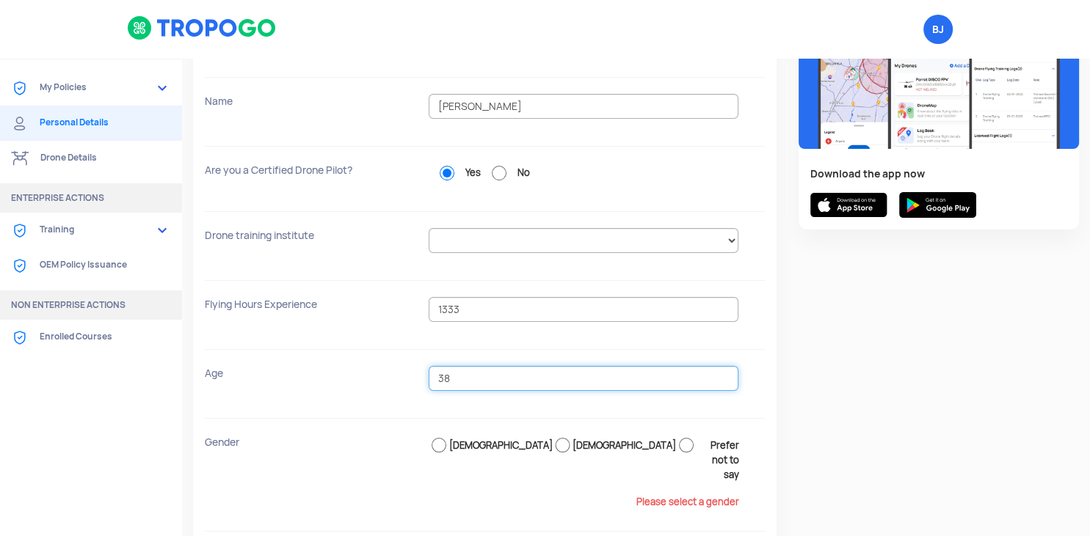
scroll to position [232, 0]
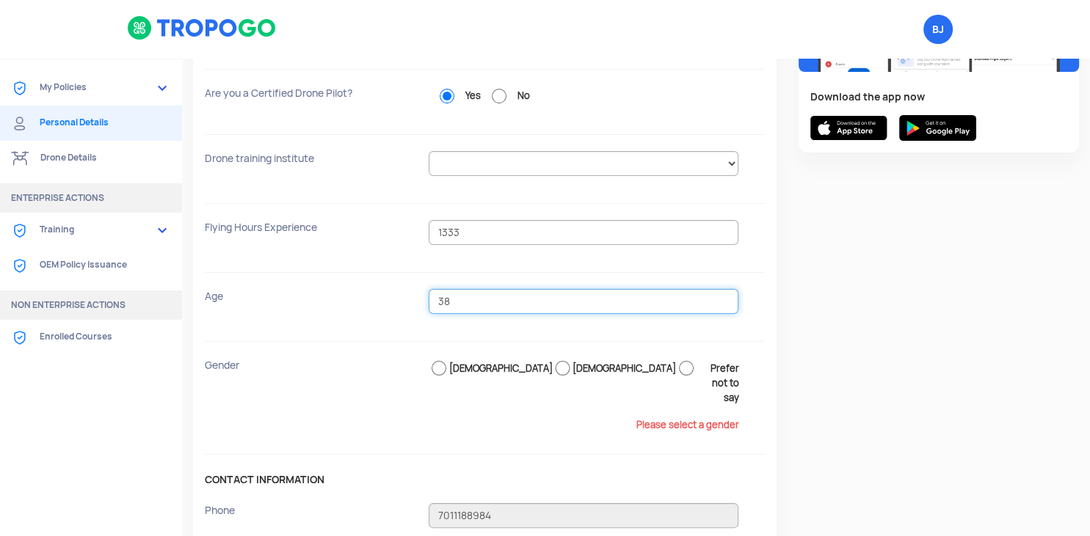
type input "38"
click at [442, 367] on input "Male" at bounding box center [439, 368] width 21 height 15
radio input "true"
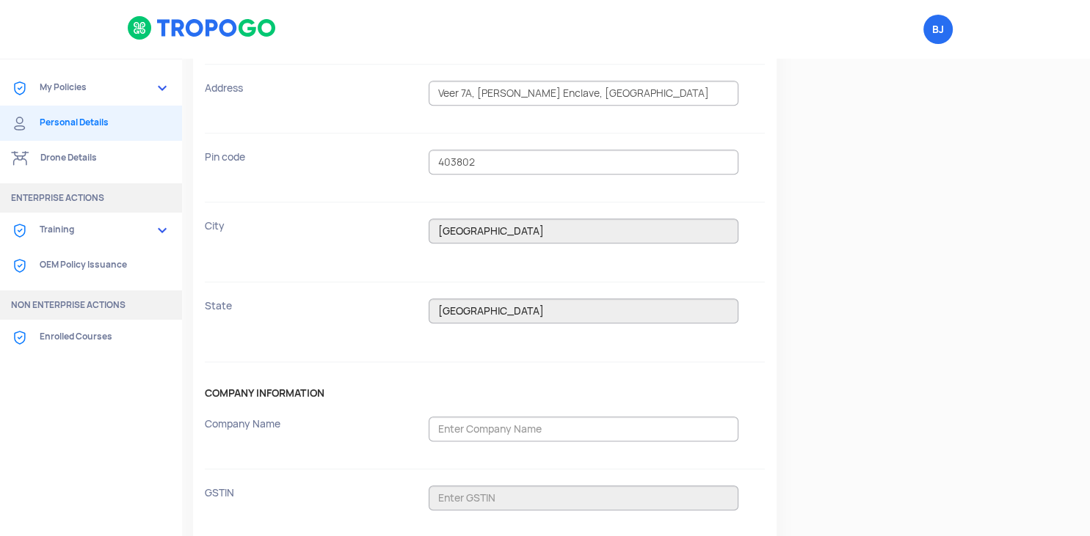
scroll to position [852, 0]
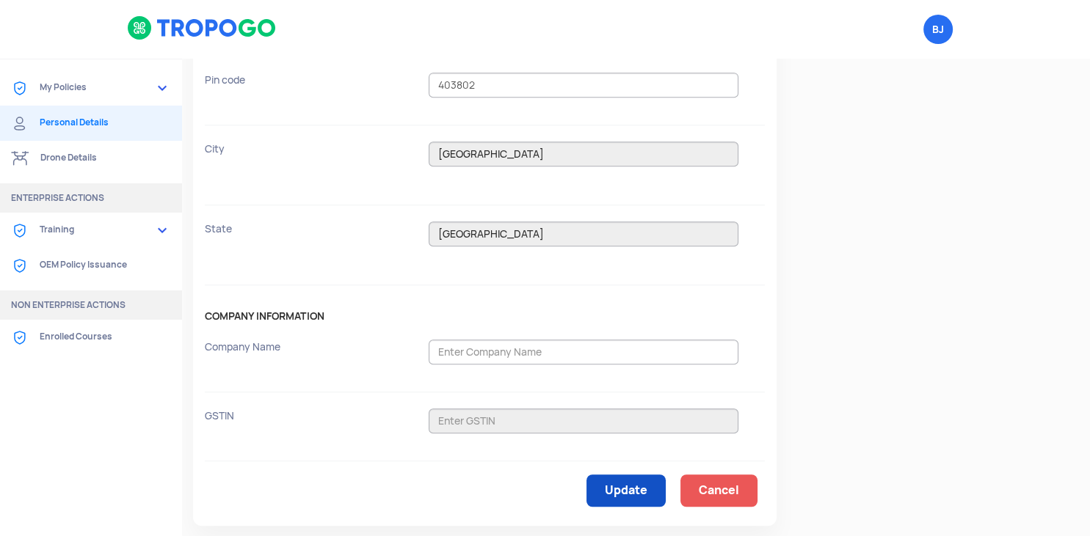
click at [650, 475] on link "Update" at bounding box center [625, 491] width 79 height 32
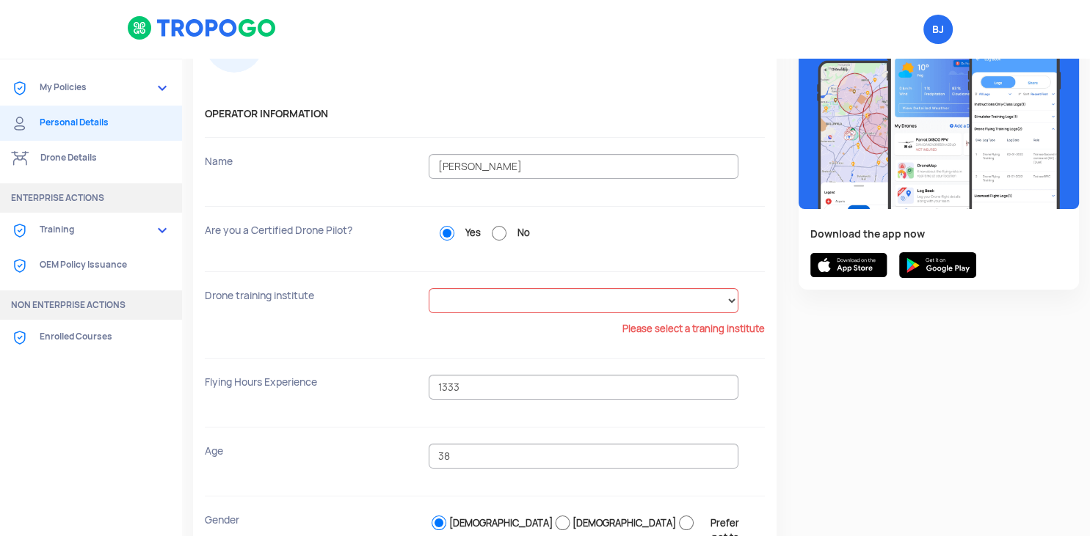
scroll to position [0, 0]
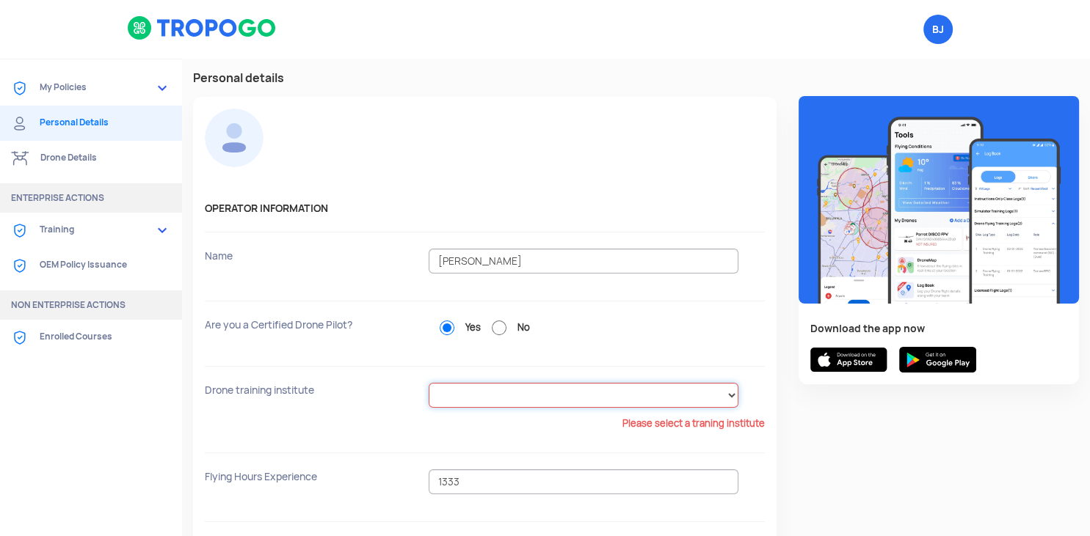
click at [429, 383] on select "Alchemist Aviation (P) Ltd. Ambitions Flying Club Pvt. Ltd Apft Aspire-IIT (a u…" at bounding box center [584, 395] width 310 height 25
select select "Indian School of Drones"
click option "Indian School of Drones" at bounding box center [0, 0] width 0 height 0
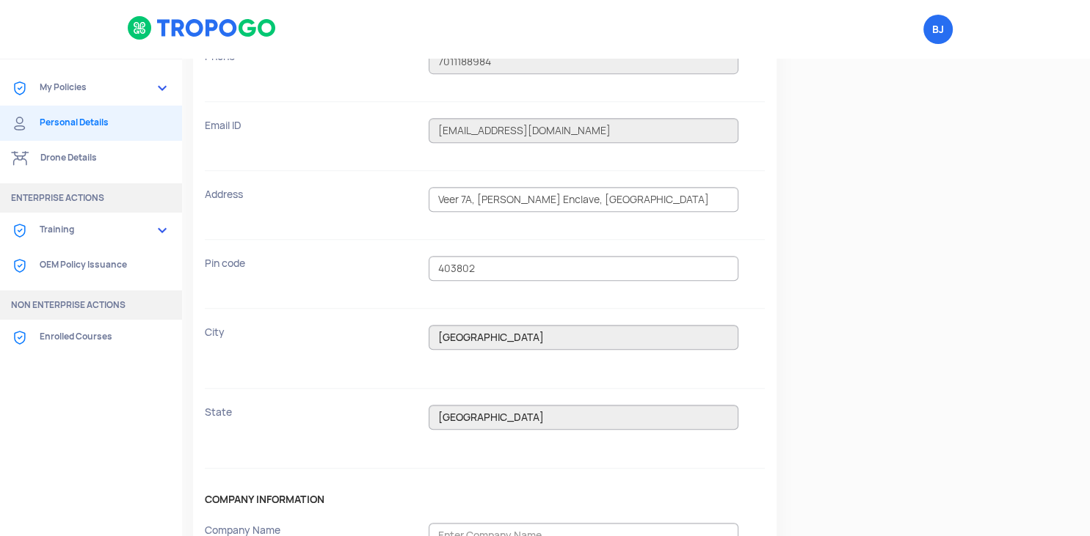
scroll to position [880, 0]
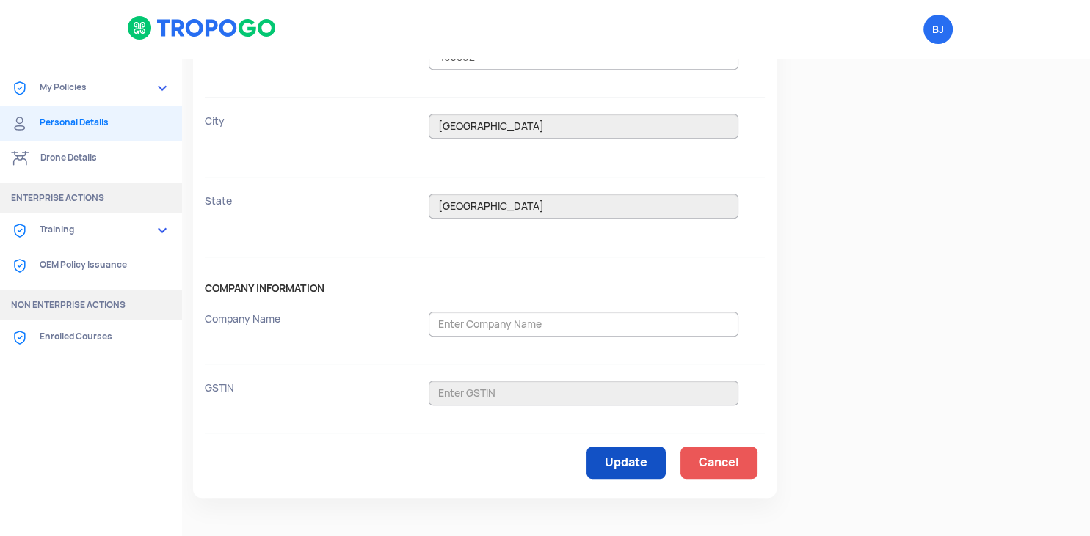
click at [591, 447] on link "Update" at bounding box center [625, 463] width 79 height 32
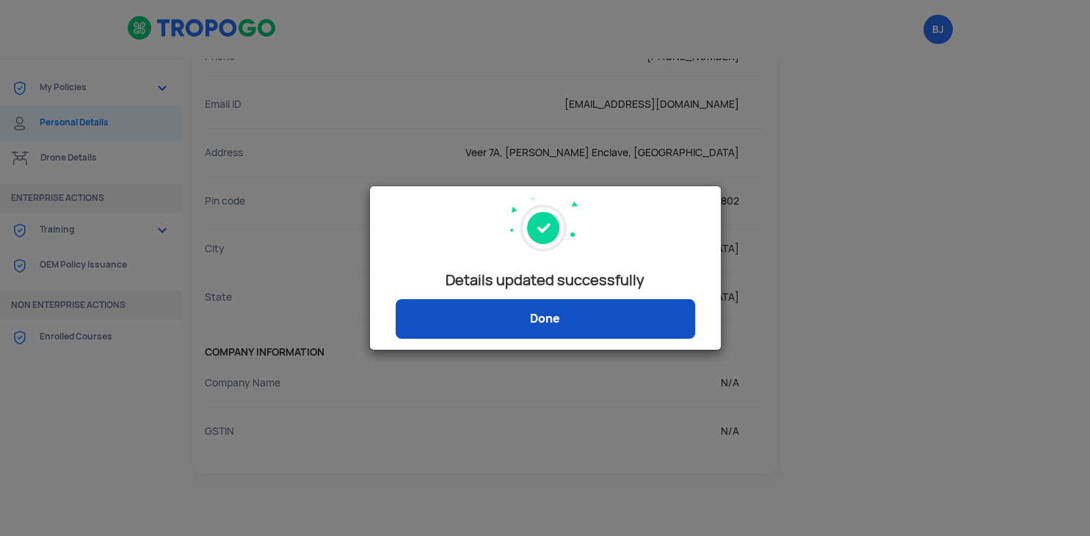
click at [634, 323] on link "Done" at bounding box center [545, 319] width 299 height 40
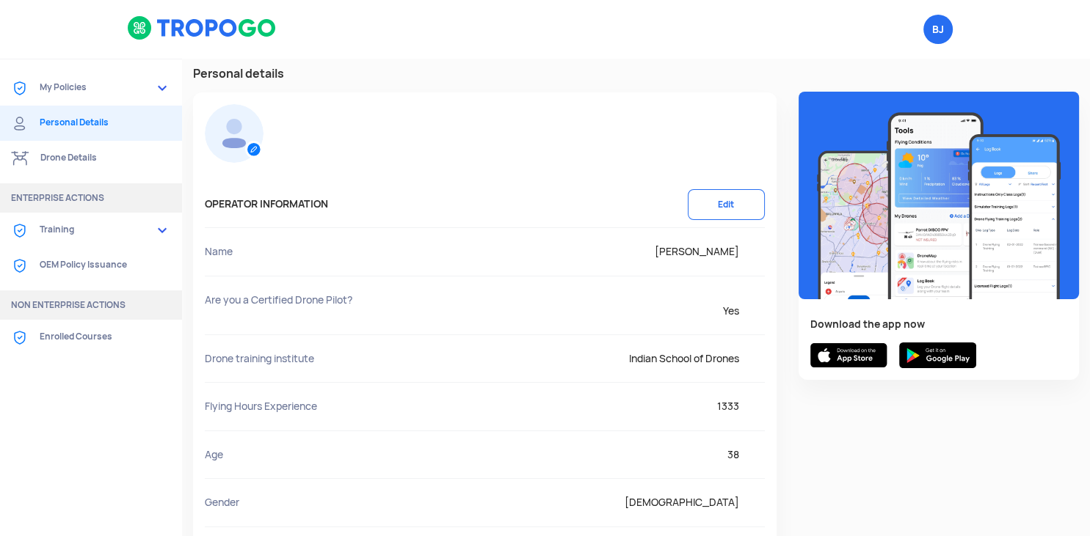
scroll to position [0, 0]
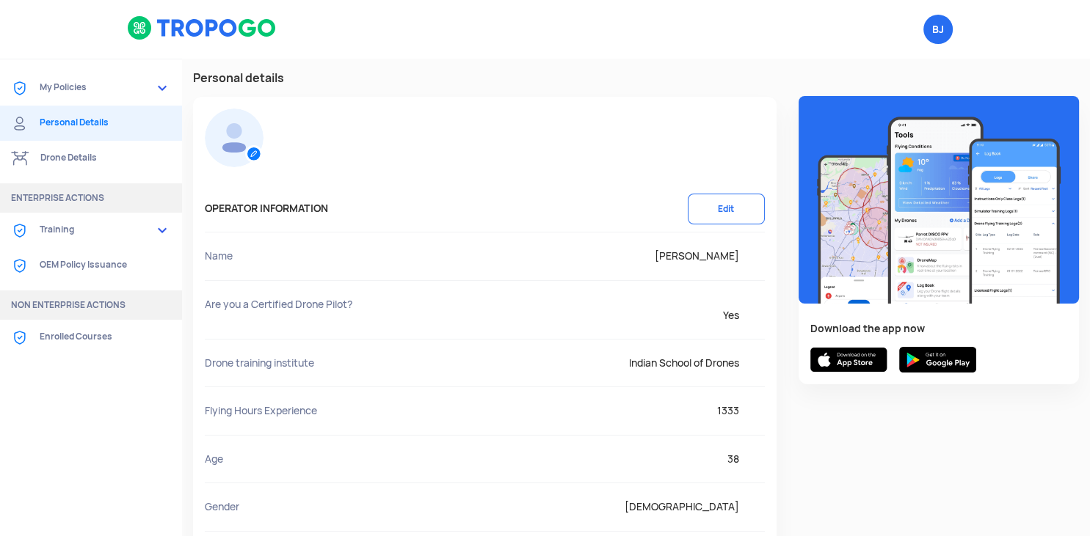
click at [104, 156] on link "Drone Details" at bounding box center [91, 158] width 182 height 35
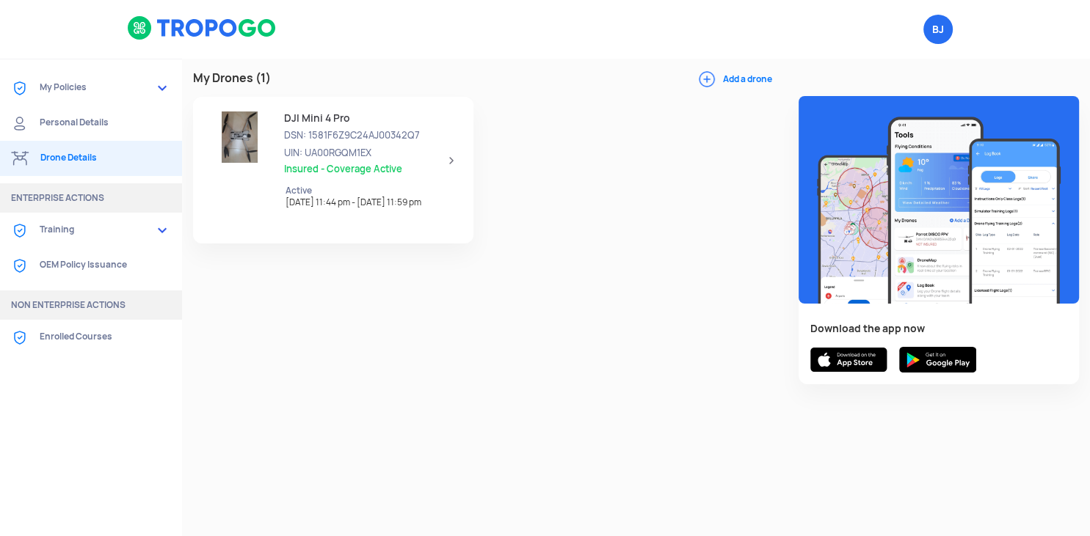
click at [337, 180] on div "DJI Mini 4 Pro DSN: 1581F6Z9C24AJ00342Q7 UIN: UA00RGQM1EX Insured - Coverage Ac…" at bounding box center [365, 161] width 187 height 98
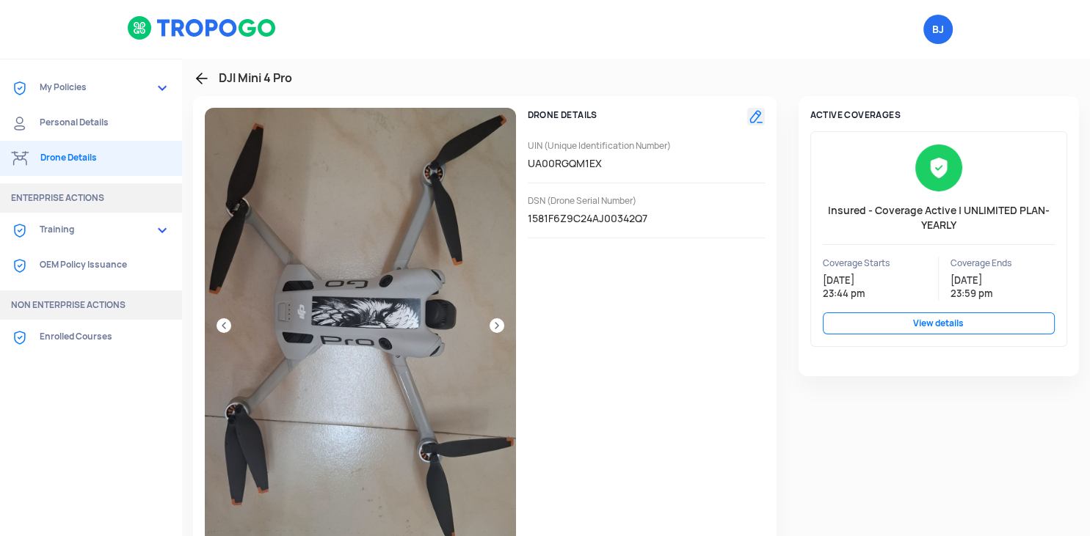
click at [997, 322] on link "View details" at bounding box center [939, 324] width 233 height 22
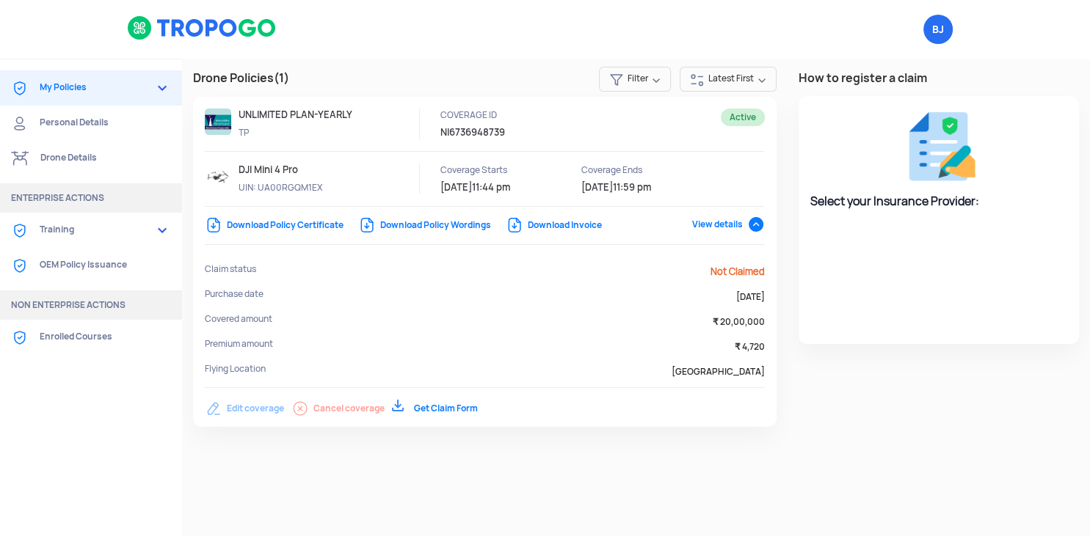
select select "National Insurance"
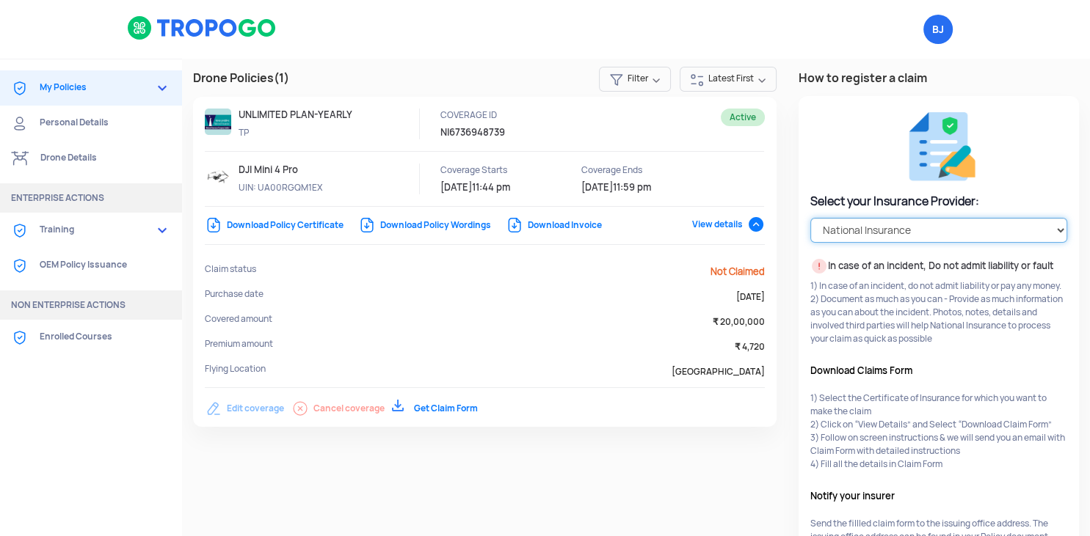
click at [810, 218] on select "Select your Insurance Provider HDFC ERGO TATA AIG ICICI Lombard National Insura…" at bounding box center [939, 230] width 258 height 25
click at [1052, 131] on div "Select your Insurance Provider: Select your Insurance Provider HDFC ERGO TATA A…" at bounding box center [938, 325] width 281 height 459
click at [283, 225] on link "Download Policy Certificate" at bounding box center [274, 225] width 139 height 12
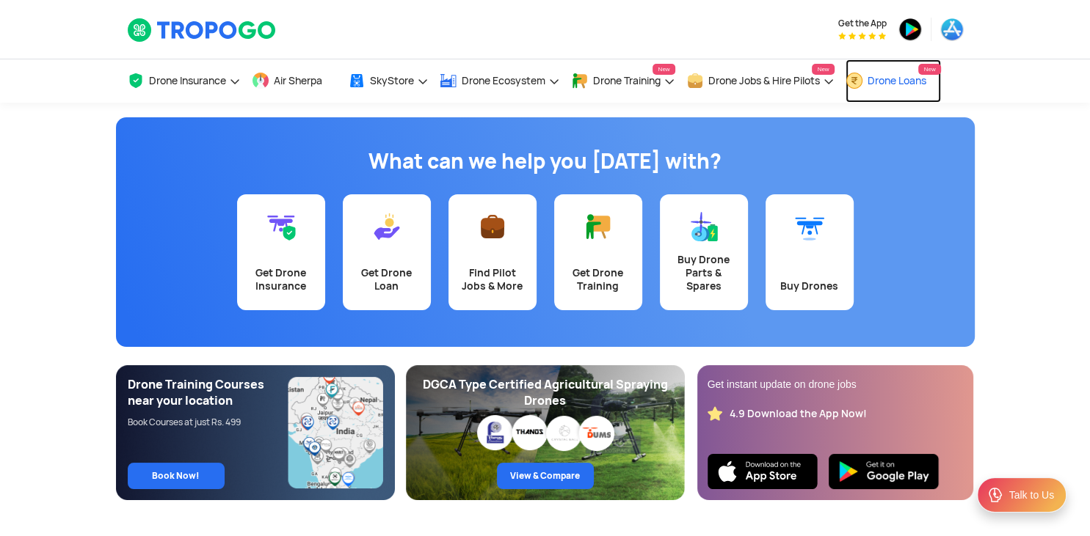
click at [917, 81] on span "Drone Loans" at bounding box center [896, 81] width 59 height 12
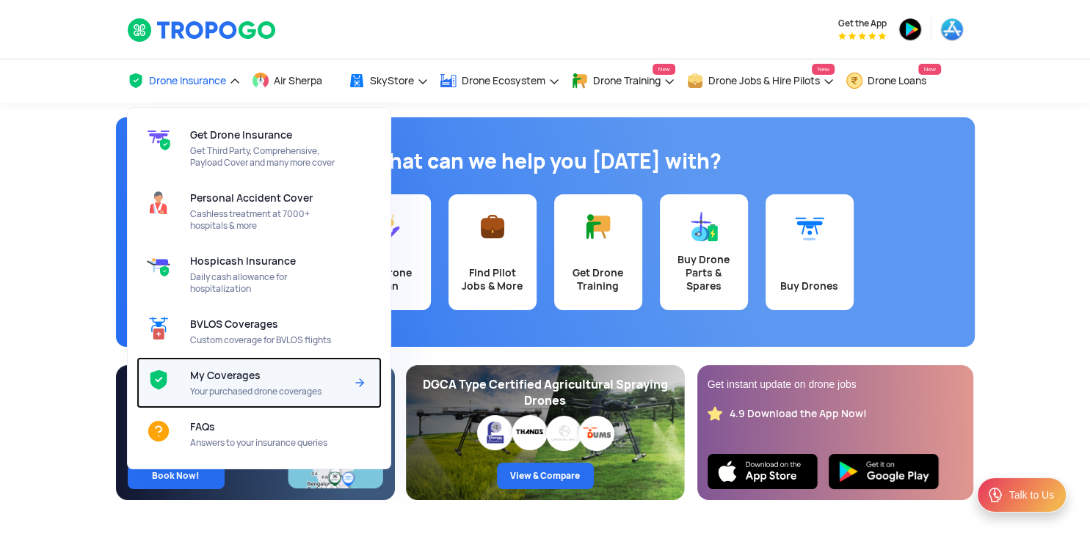
click at [251, 374] on span "My Coverages" at bounding box center [225, 376] width 70 height 12
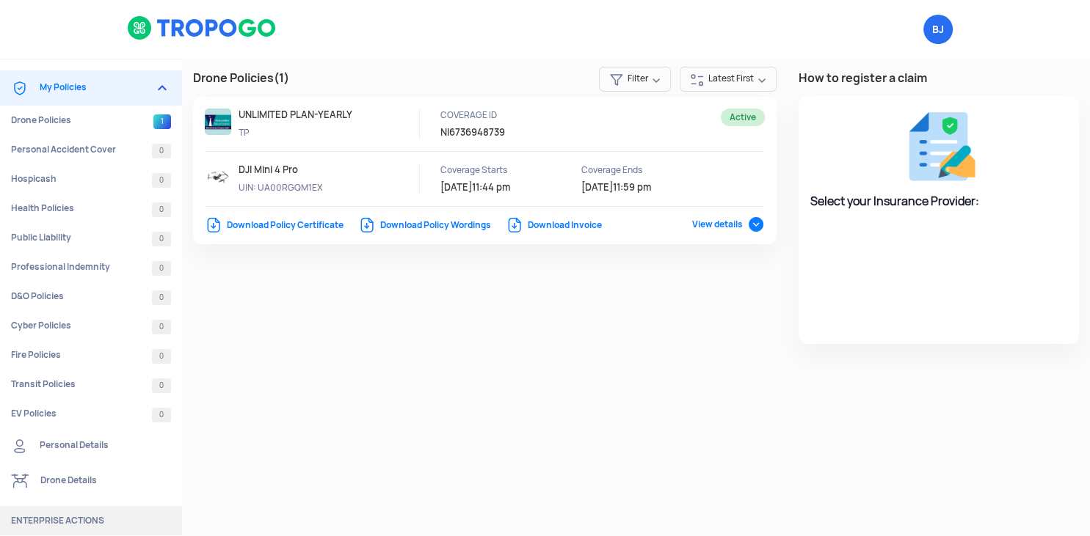
select select "National Insurance"
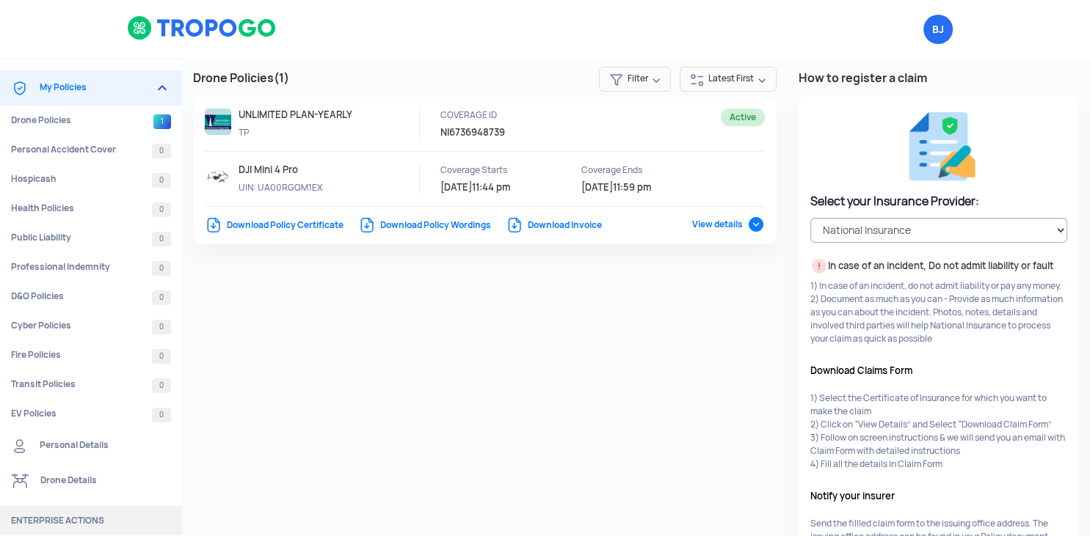
click at [754, 219] on span "View details" at bounding box center [728, 225] width 73 height 12
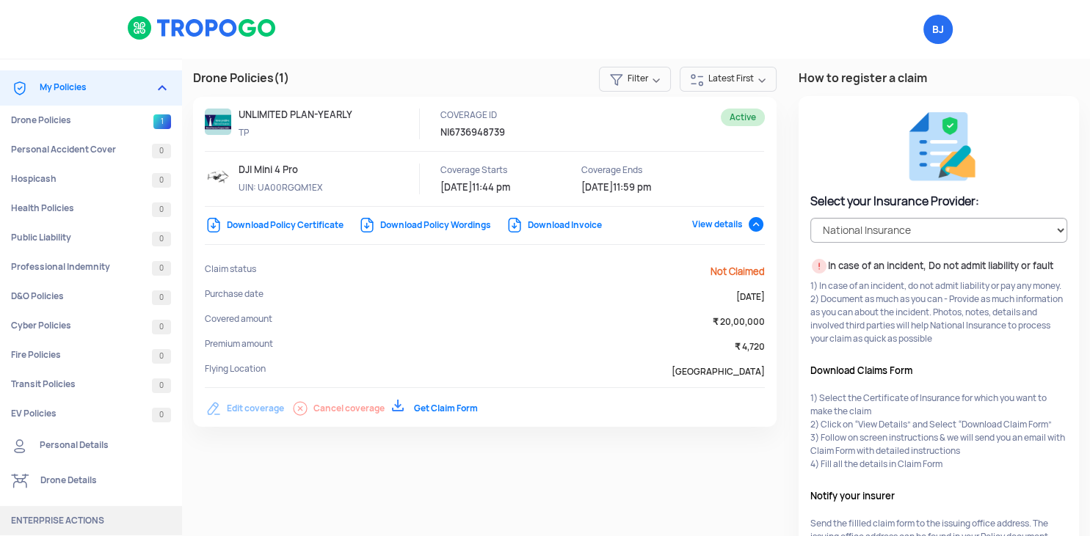
click at [280, 225] on link "Download Policy Certificate" at bounding box center [274, 225] width 139 height 12
click at [462, 227] on link "Download Policy Wordings" at bounding box center [424, 225] width 133 height 12
click at [556, 222] on link "Download Invoice" at bounding box center [554, 225] width 96 height 12
click at [758, 225] on span "View details" at bounding box center [728, 225] width 73 height 12
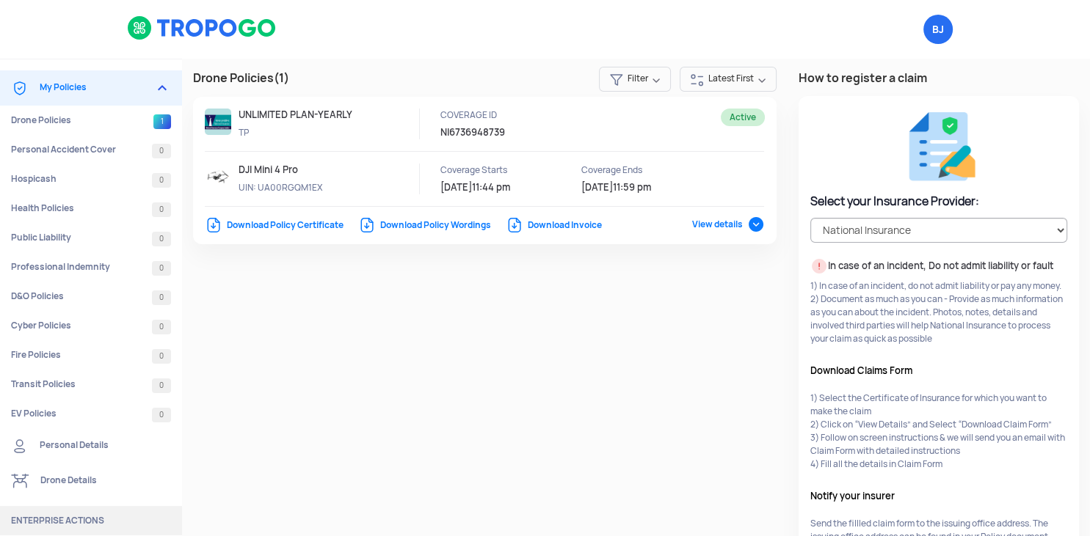
click at [76, 480] on link "Drone Details" at bounding box center [91, 481] width 182 height 35
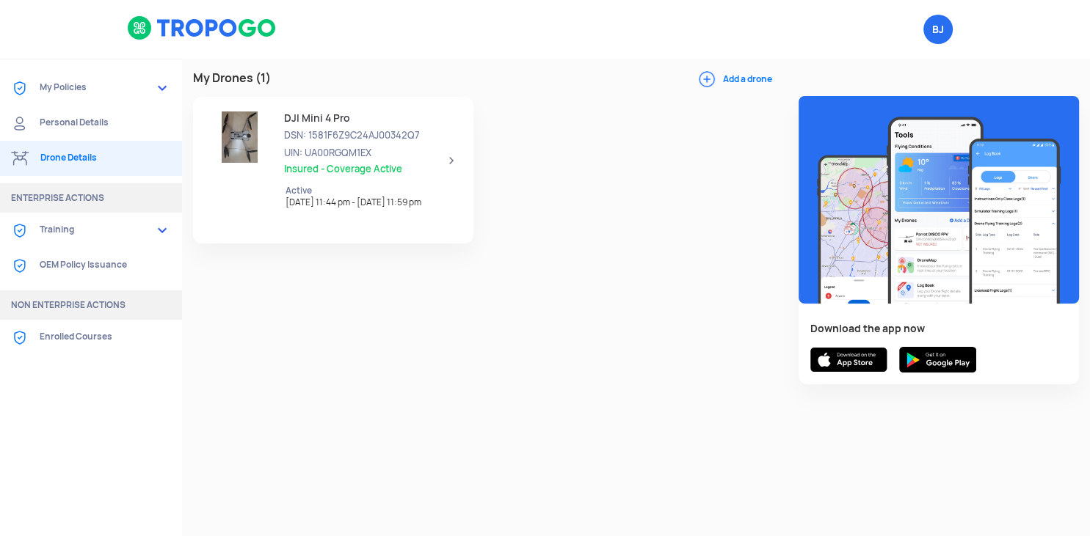
click at [357, 164] on span "Insured - Coverage Active" at bounding box center [366, 170] width 164 height 12
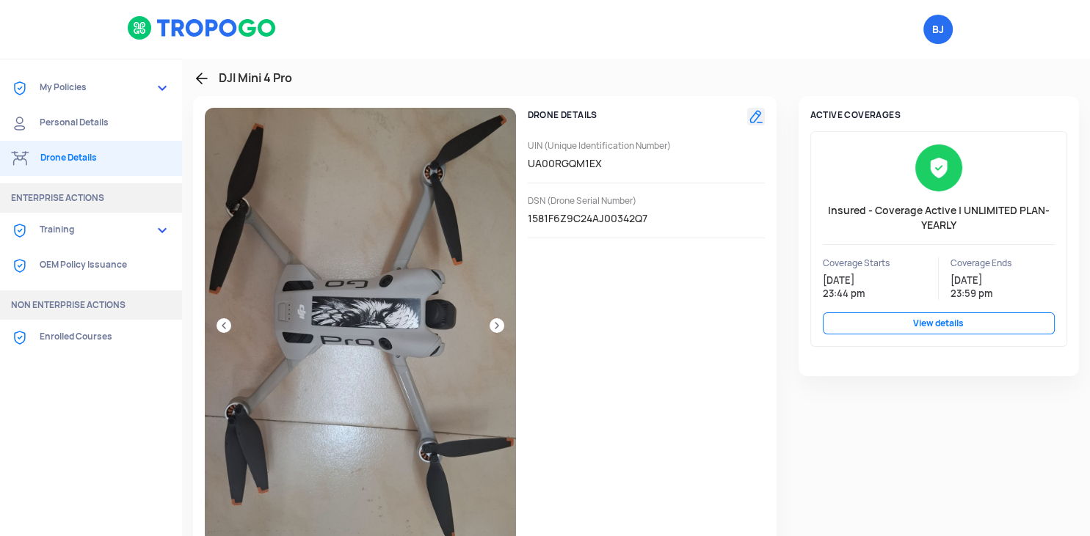
click at [500, 326] on link at bounding box center [496, 325] width 15 height 15
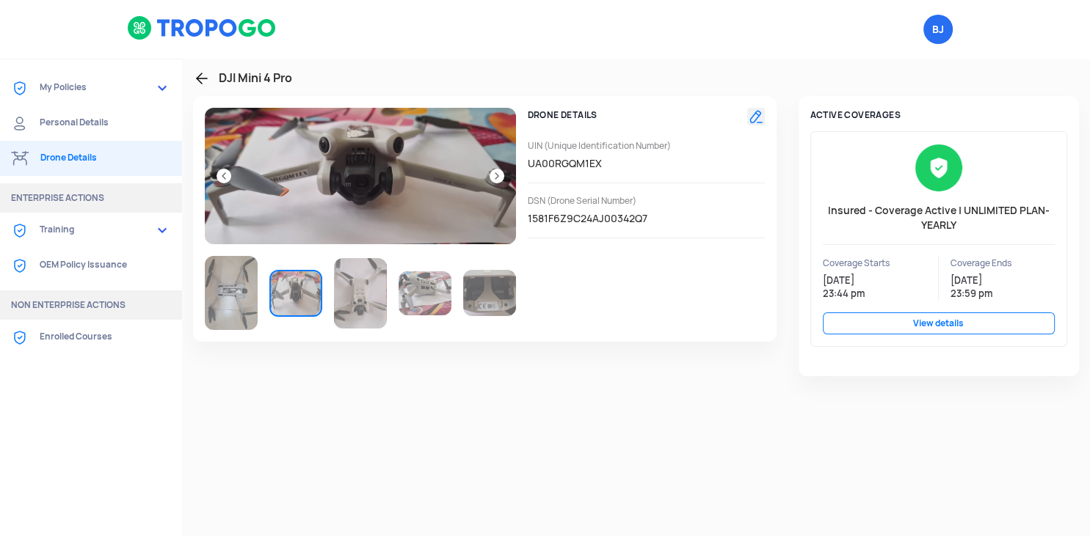
click at [221, 298] on img at bounding box center [231, 293] width 53 height 74
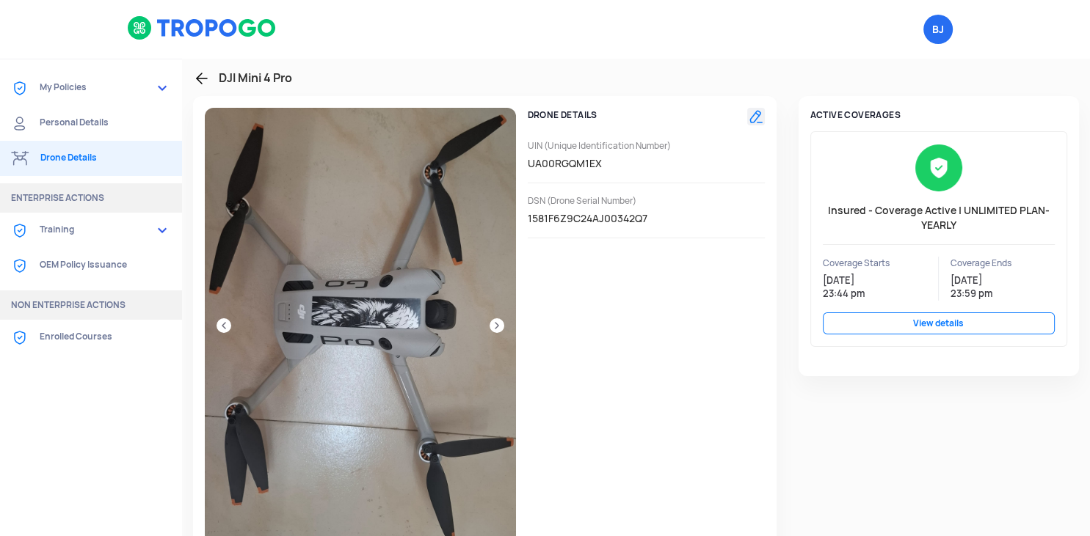
click at [498, 327] on link at bounding box center [496, 325] width 15 height 15
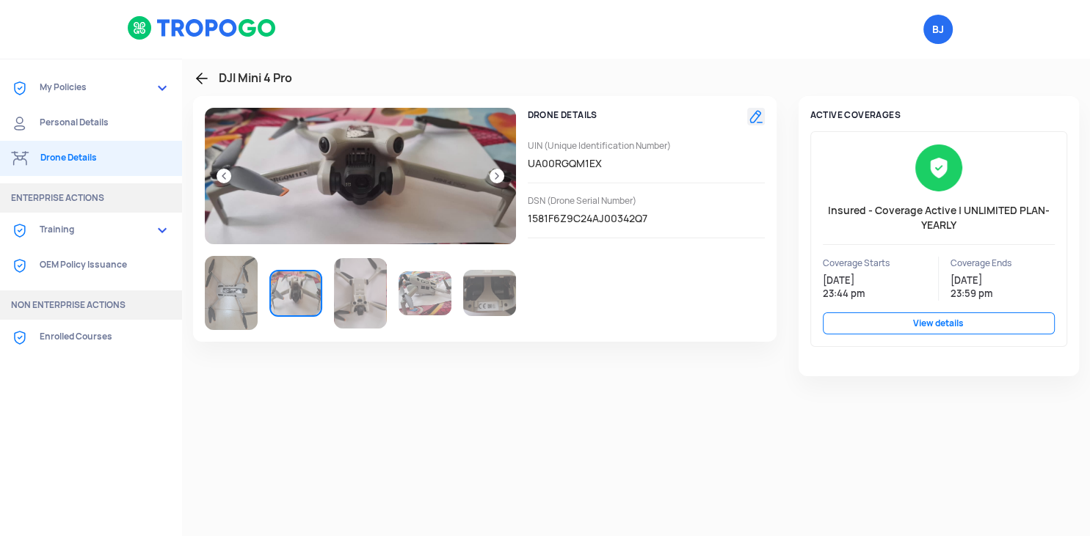
click at [305, 294] on img at bounding box center [296, 294] width 50 height 44
click at [368, 285] on img at bounding box center [360, 293] width 53 height 70
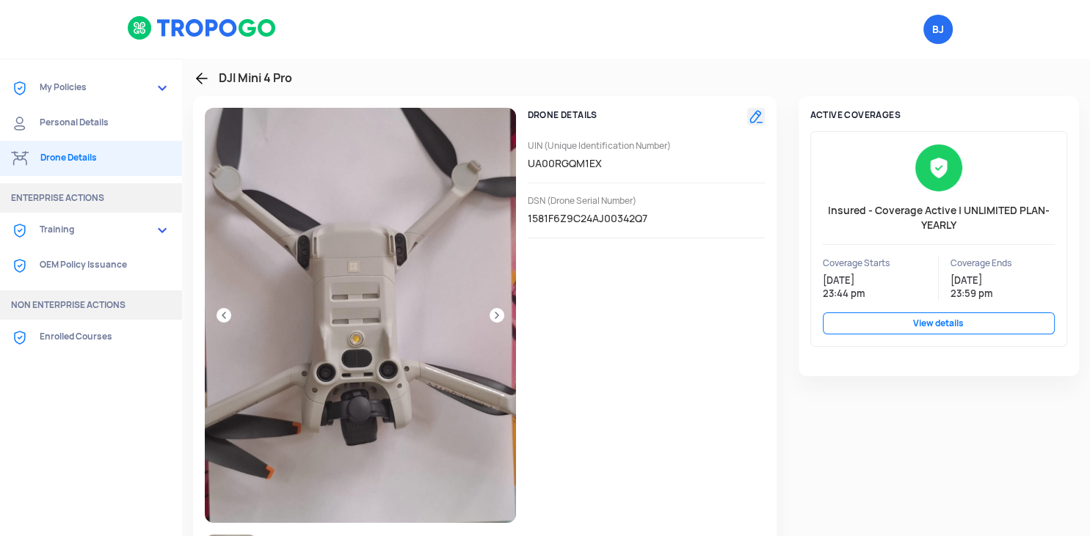
click at [497, 316] on link at bounding box center [496, 315] width 15 height 15
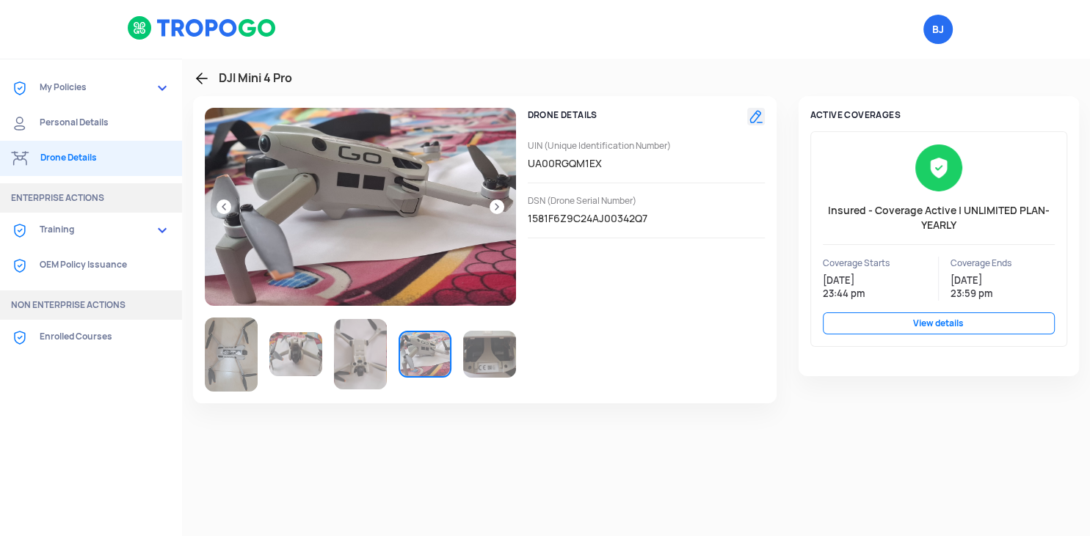
click at [497, 316] on div at bounding box center [360, 250] width 311 height 284
click at [498, 202] on link at bounding box center [496, 207] width 15 height 15
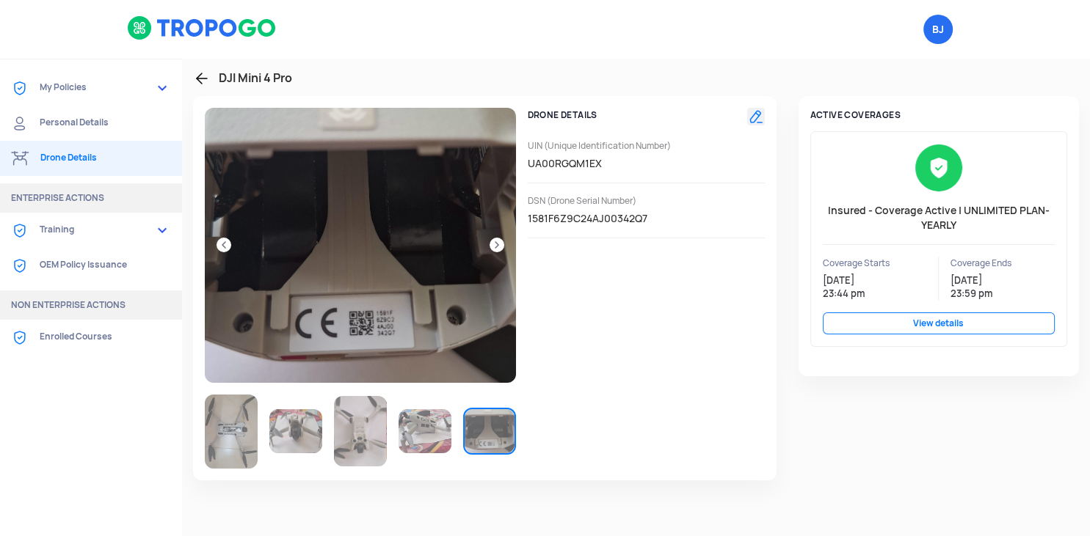
click at [495, 248] on link at bounding box center [496, 245] width 15 height 15
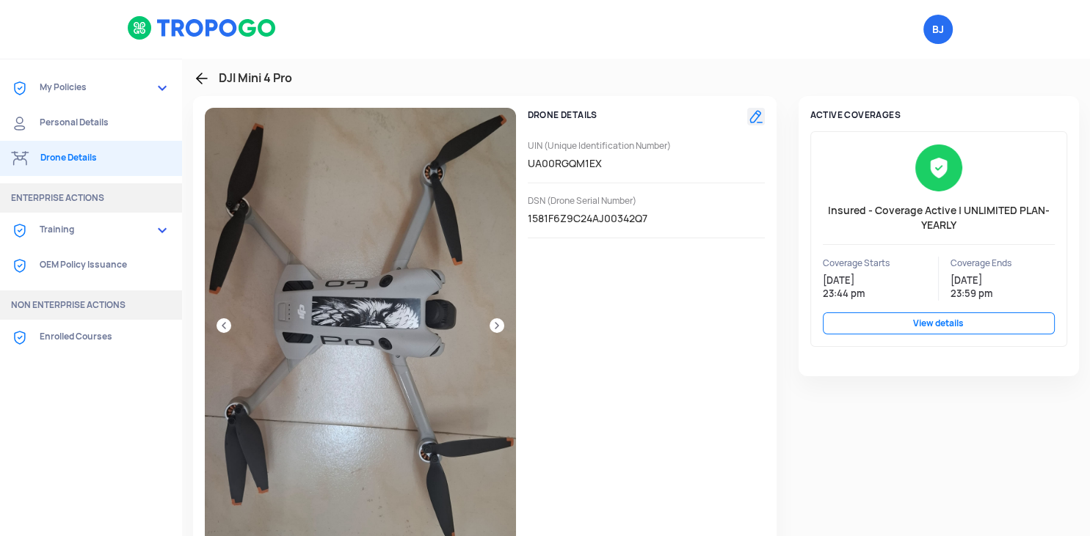
click at [494, 316] on img at bounding box center [360, 326] width 311 height 437
click at [76, 235] on link "Training" at bounding box center [91, 230] width 182 height 35
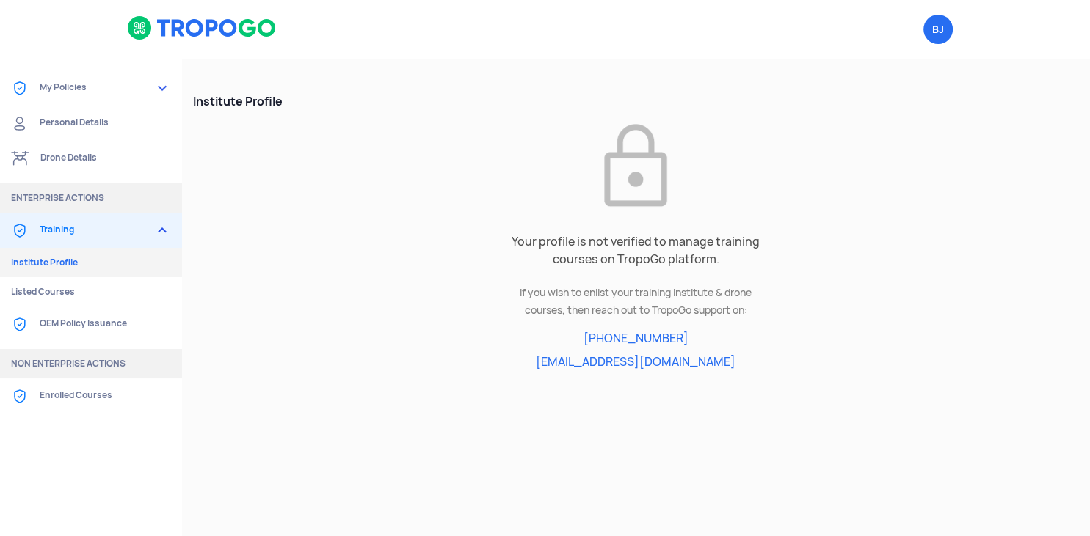
click at [95, 327] on link "OEM Policy Issuance" at bounding box center [91, 324] width 182 height 35
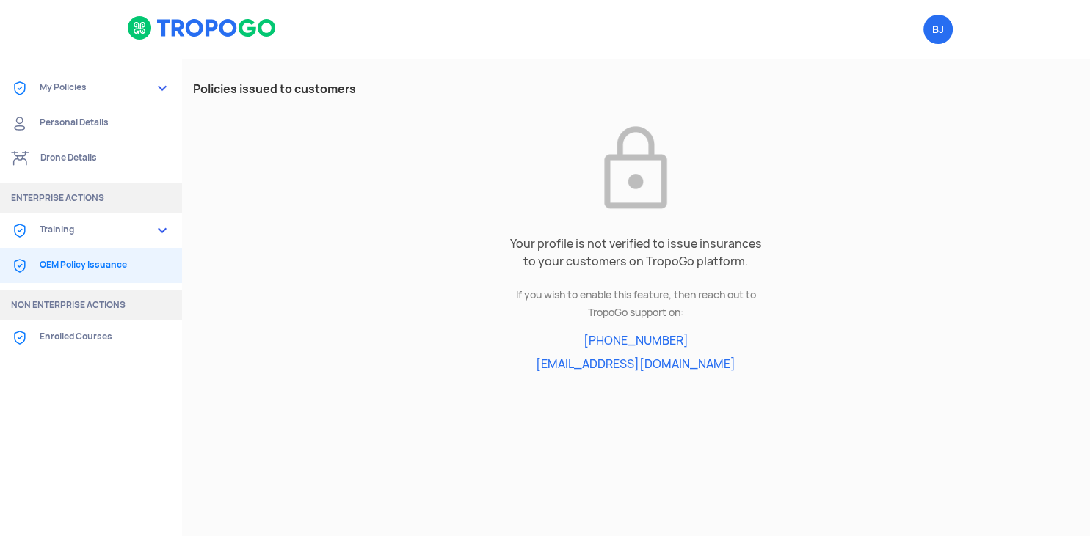
click at [65, 158] on link "Drone Details" at bounding box center [91, 158] width 182 height 35
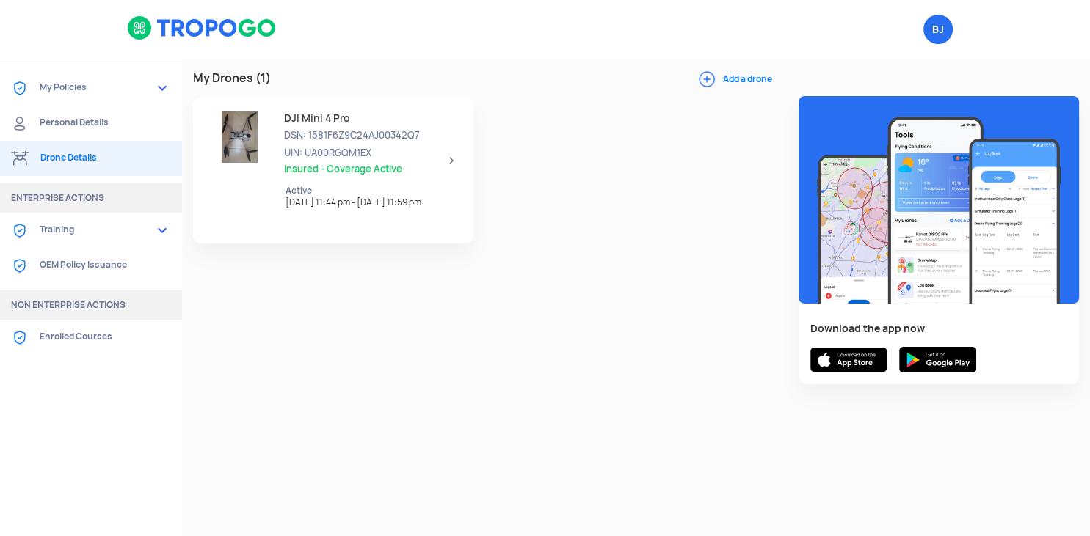
click at [87, 122] on link "Personal Details" at bounding box center [91, 123] width 182 height 35
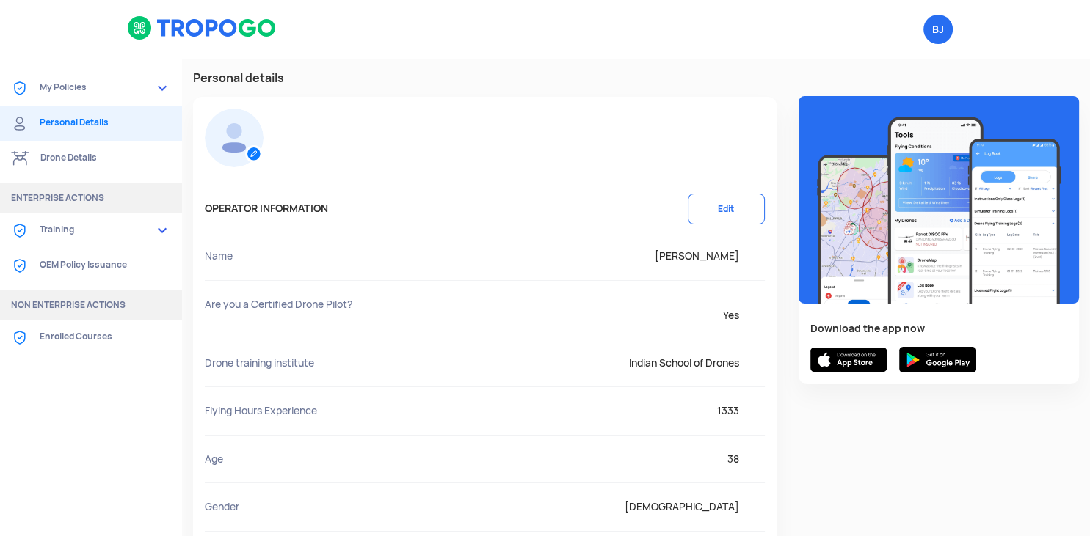
click at [255, 147] on label at bounding box center [254, 154] width 18 height 18
click at [255, 147] on input "file" at bounding box center [254, 155] width 18 height 18
type input "C:\fakepath\Bhaskar.jpg"
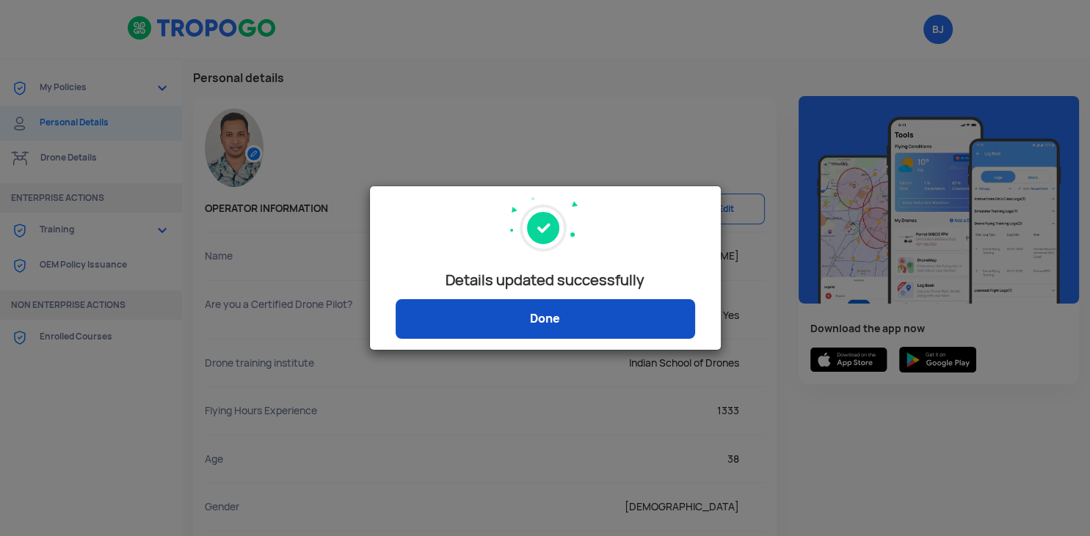
click at [580, 312] on link "Done" at bounding box center [545, 319] width 299 height 40
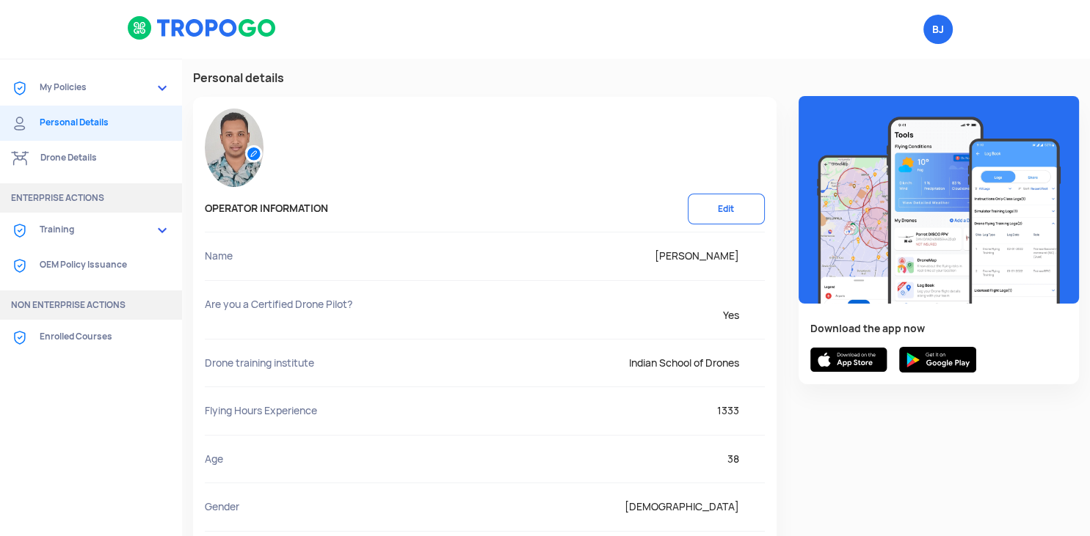
click at [98, 94] on link "My Policies" at bounding box center [91, 87] width 182 height 35
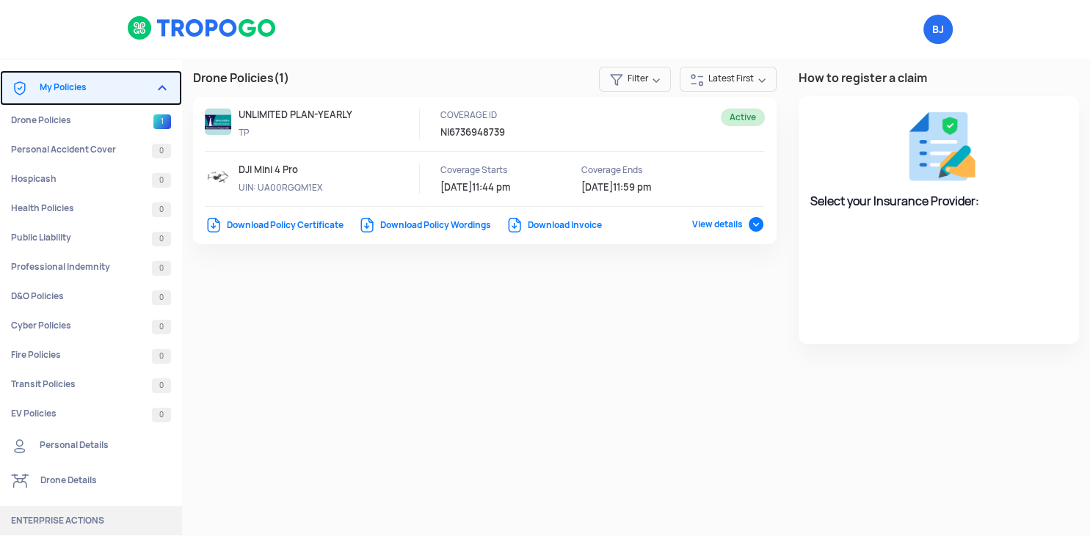
select select "National Insurance"
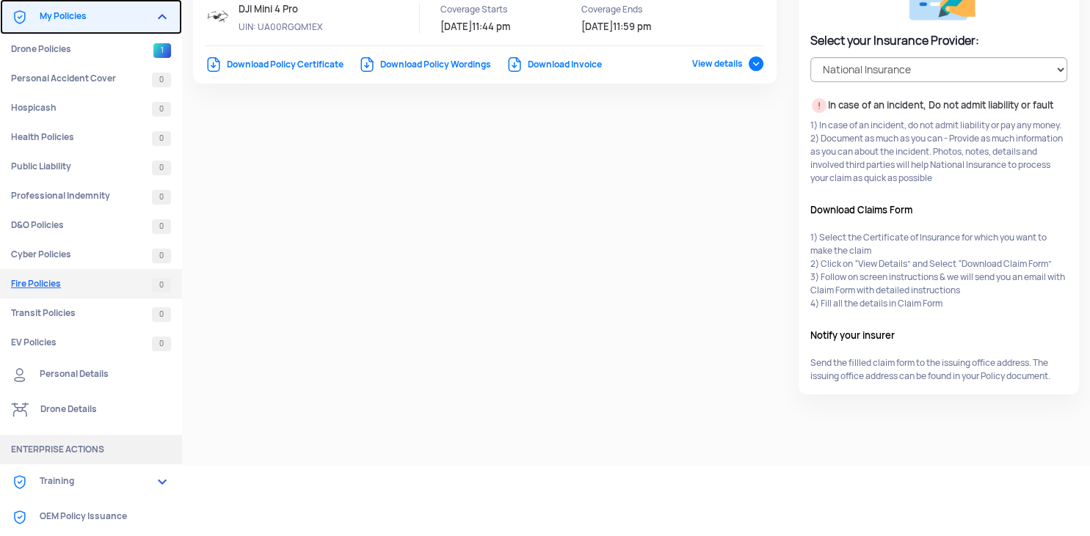
scroll to position [77, 0]
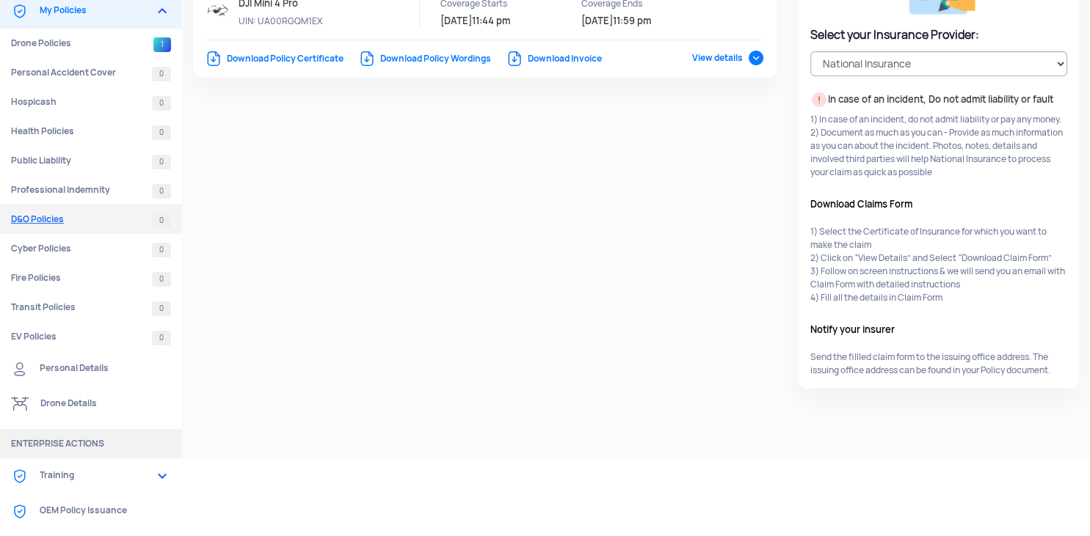
click at [56, 226] on link "D&O Policies 0" at bounding box center [91, 219] width 182 height 29
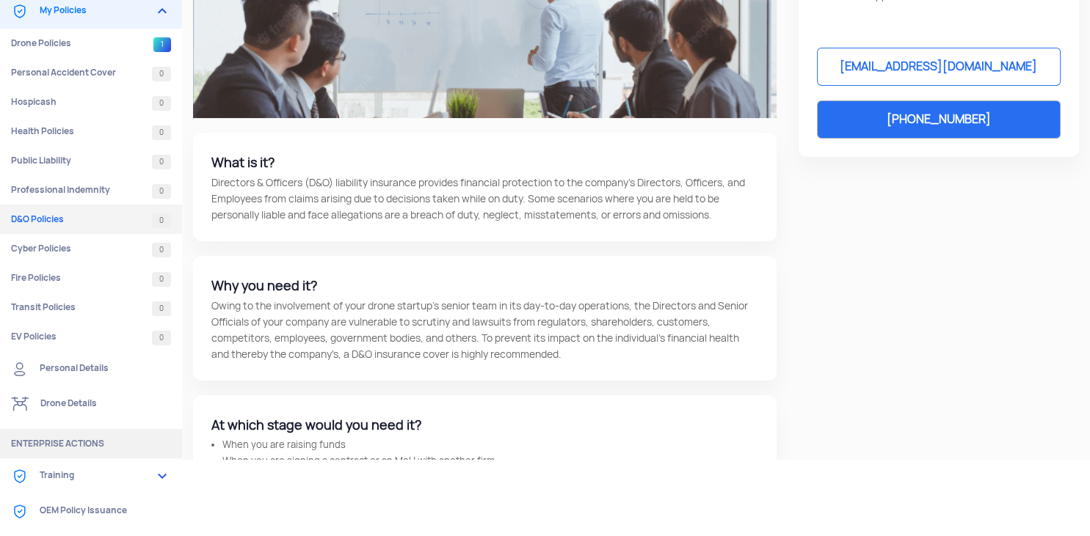
click at [92, 368] on link "Personal Details" at bounding box center [91, 369] width 182 height 35
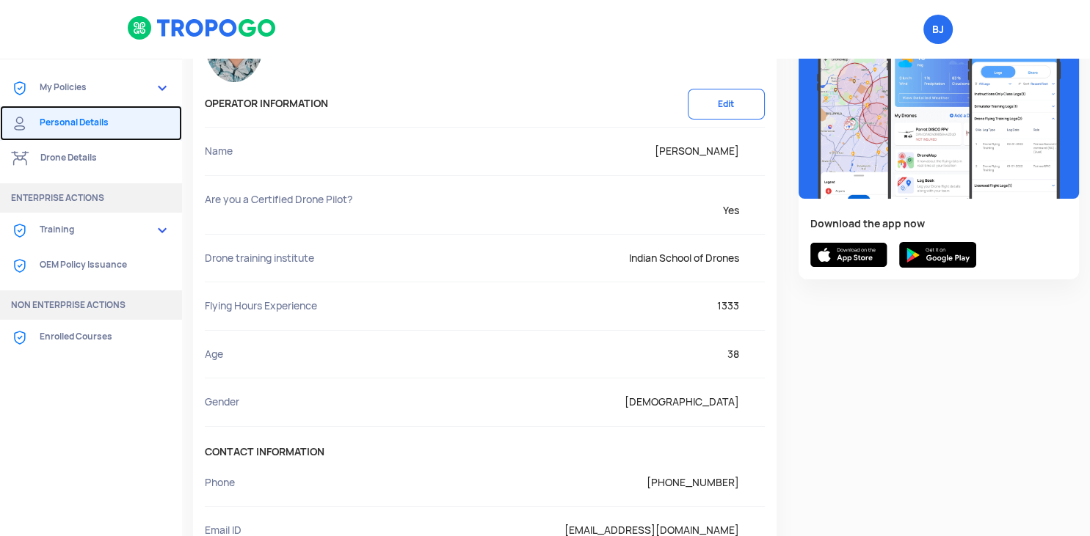
scroll to position [531, 0]
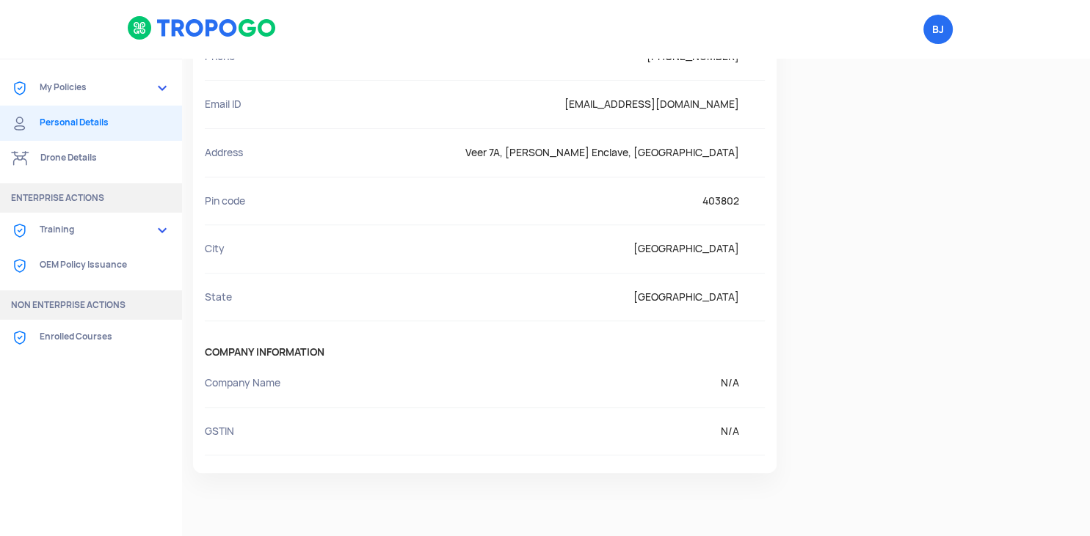
click at [71, 92] on link "My Policies" at bounding box center [91, 87] width 182 height 35
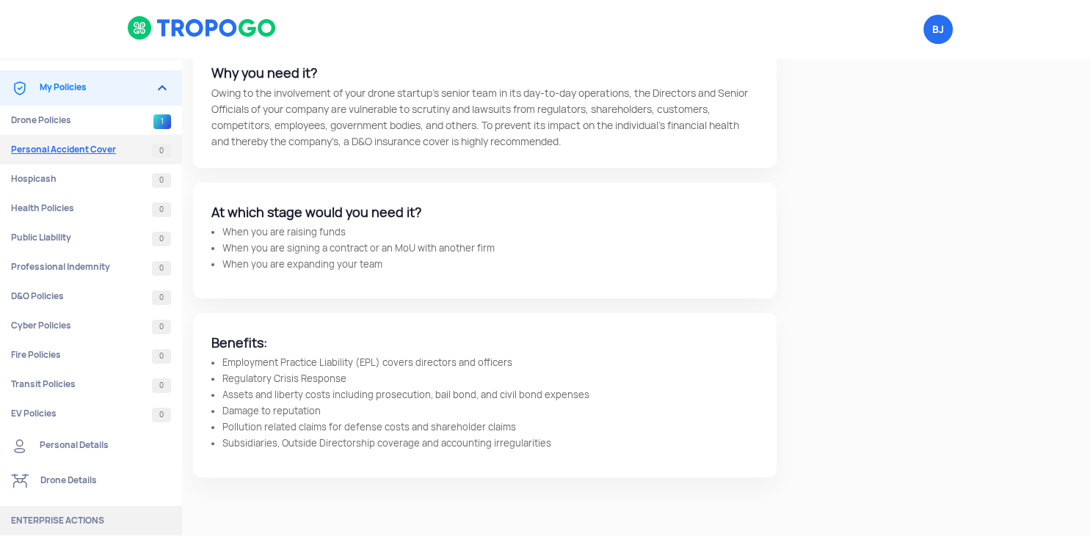
click at [54, 154] on link "Personal Accident Cover 0" at bounding box center [91, 149] width 182 height 29
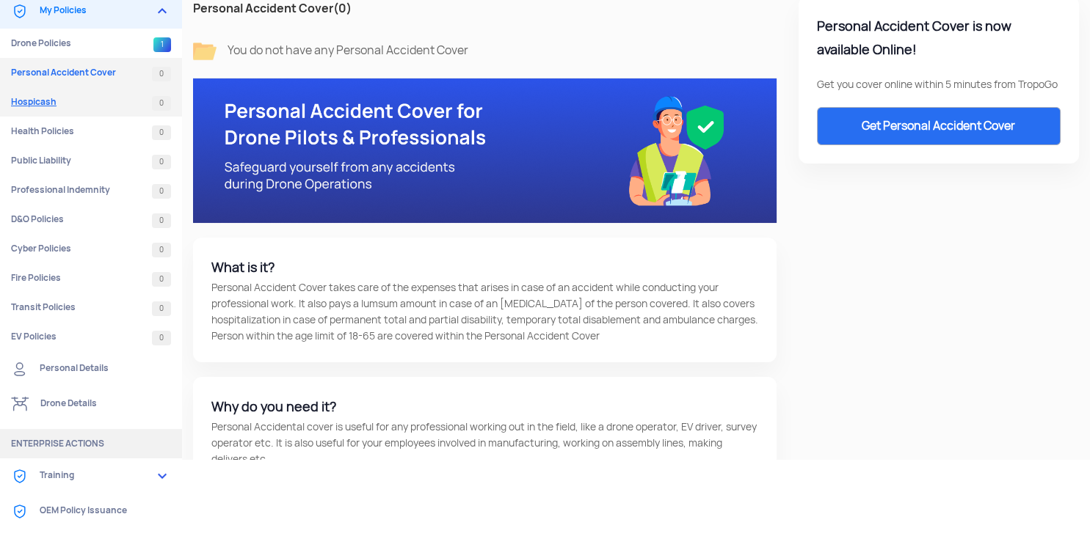
click at [37, 96] on link "Hospicash 0" at bounding box center [91, 101] width 182 height 29
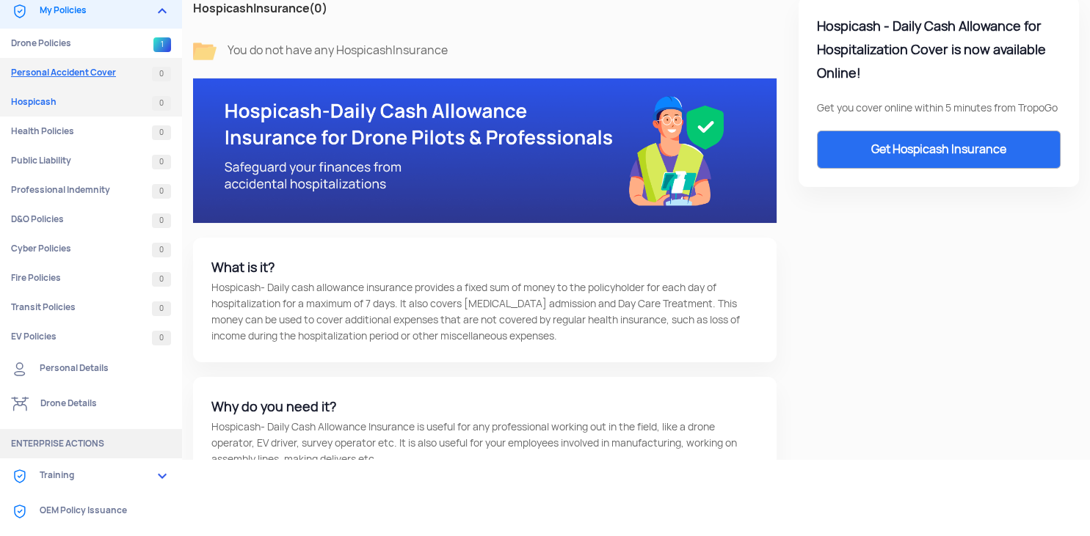
click at [74, 66] on link "Personal Accident Cover 0" at bounding box center [91, 72] width 182 height 29
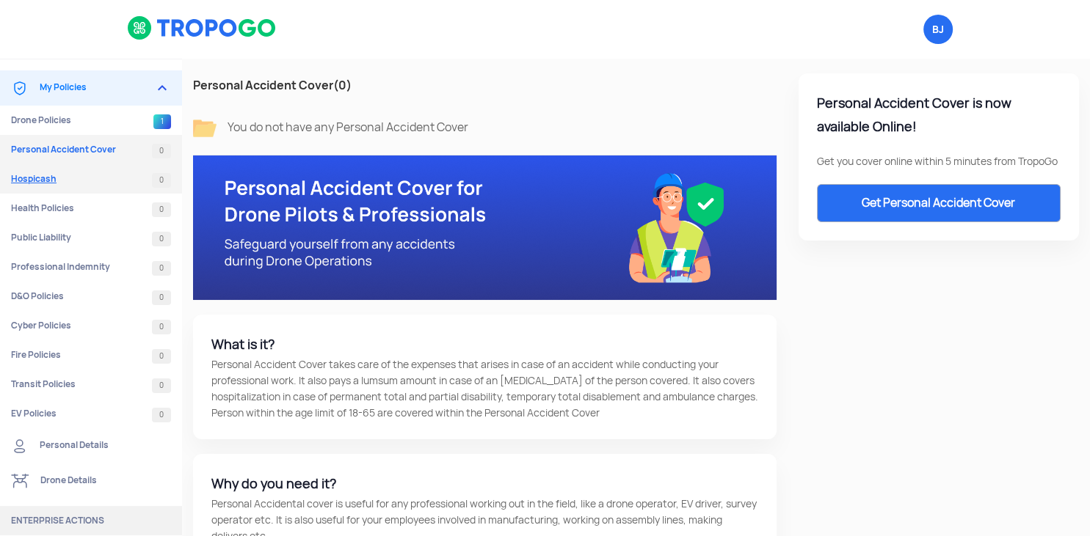
click at [29, 183] on link "Hospicash 0" at bounding box center [91, 178] width 182 height 29
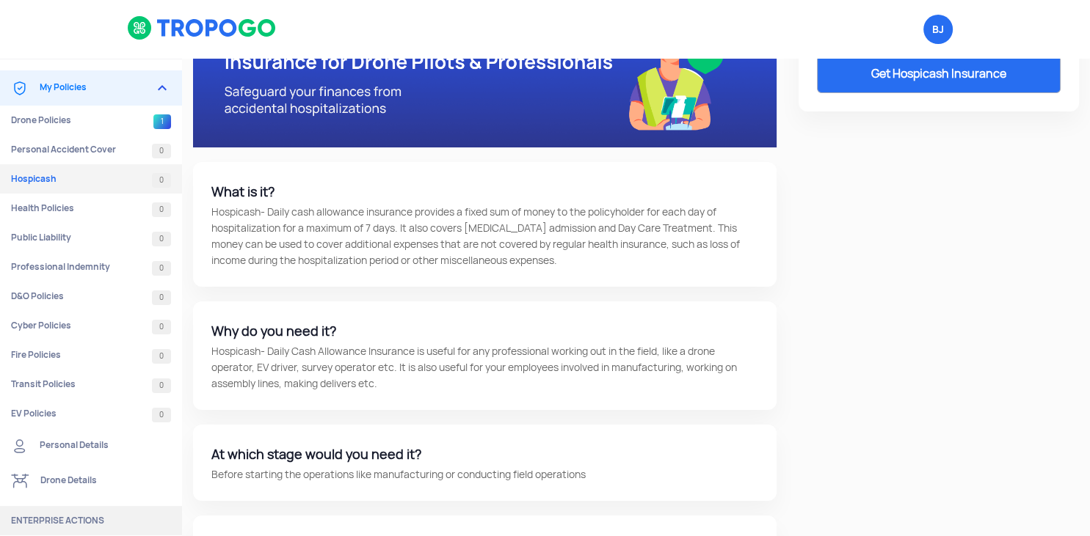
scroll to position [155, 0]
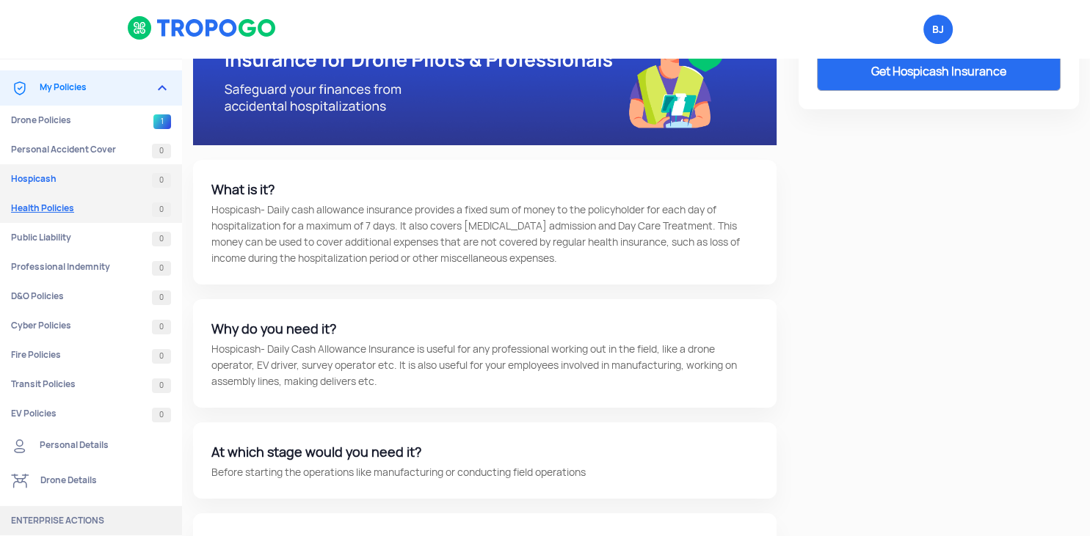
click at [32, 208] on link "Health Policies 0" at bounding box center [91, 208] width 182 height 29
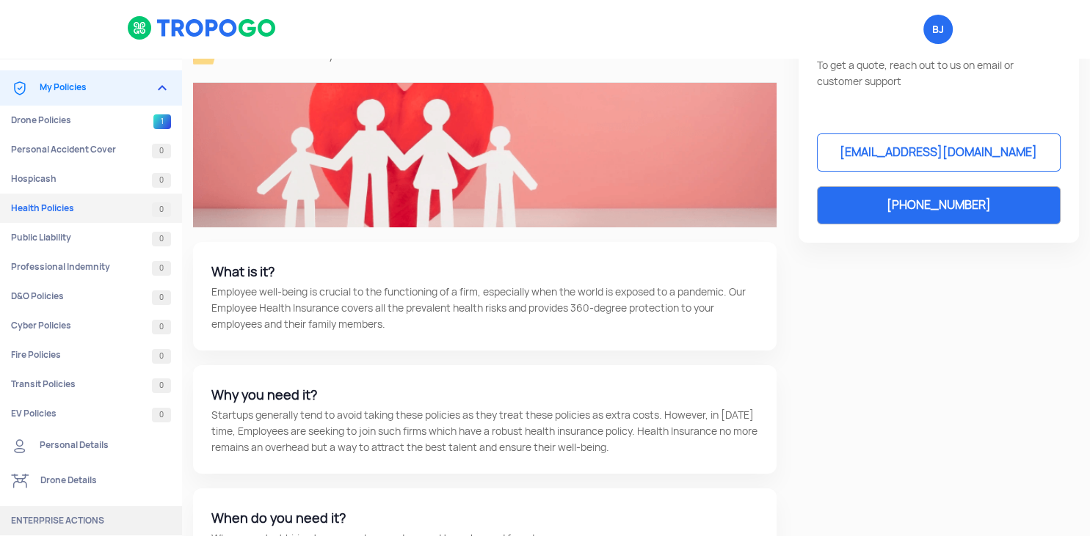
scroll to position [77, 0]
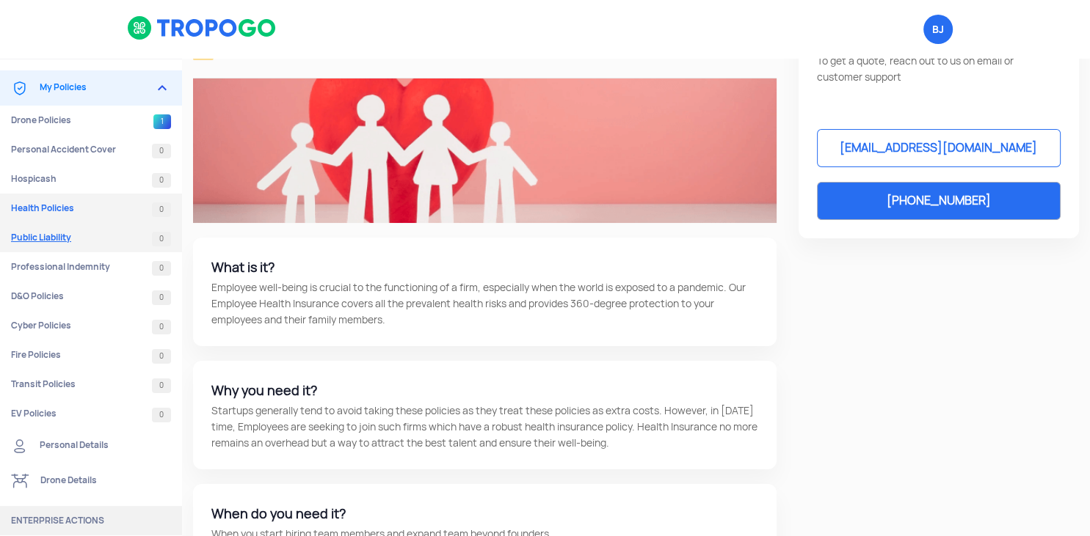
click at [49, 235] on link "Public Liability 0" at bounding box center [91, 237] width 182 height 29
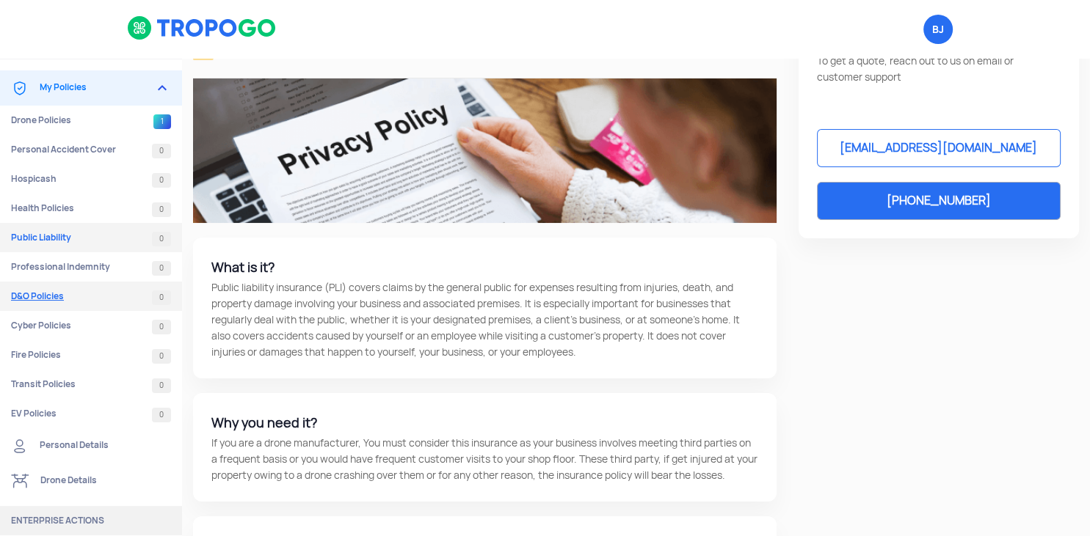
click at [56, 284] on link "D&O Policies 0" at bounding box center [91, 296] width 182 height 29
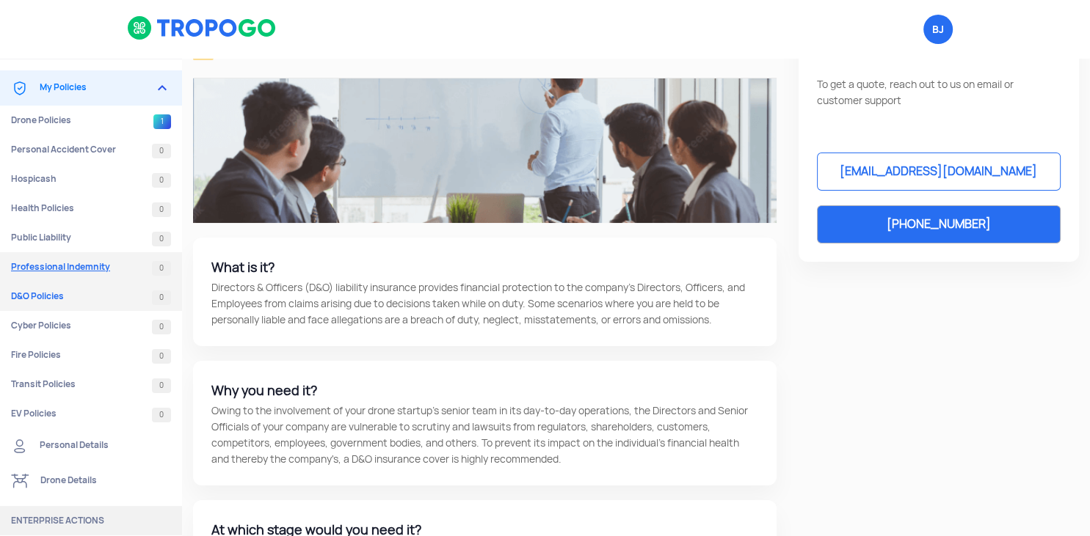
click at [46, 274] on link "Professional Indemnity 0" at bounding box center [91, 266] width 182 height 29
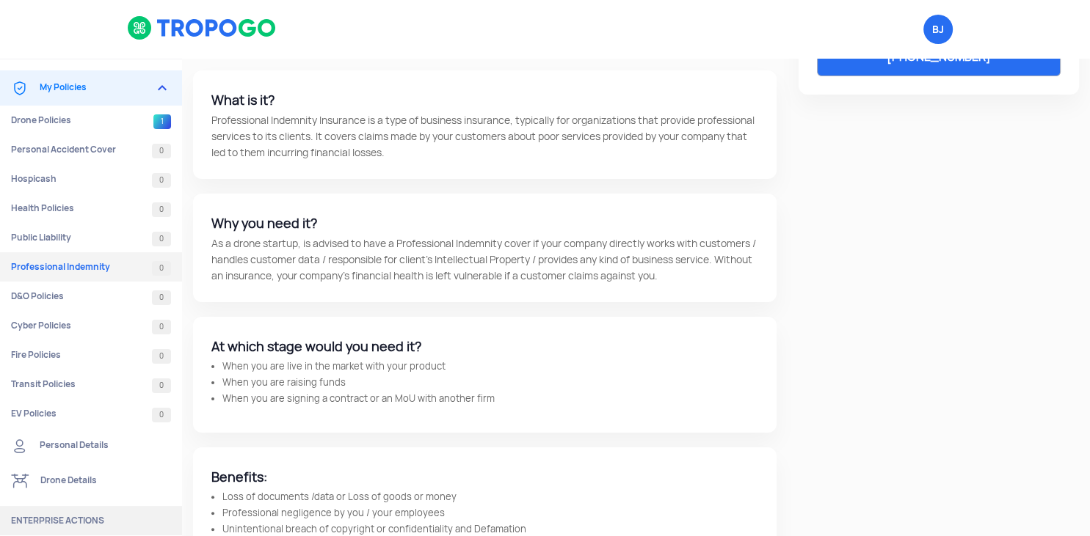
scroll to position [330, 0]
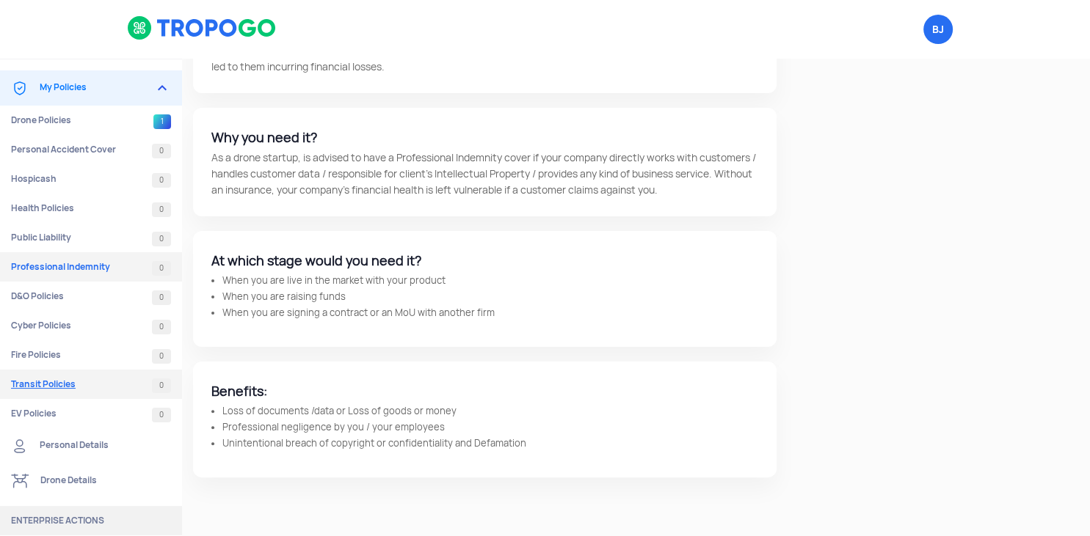
click at [57, 390] on link "Transit Policies 0" at bounding box center [91, 384] width 182 height 29
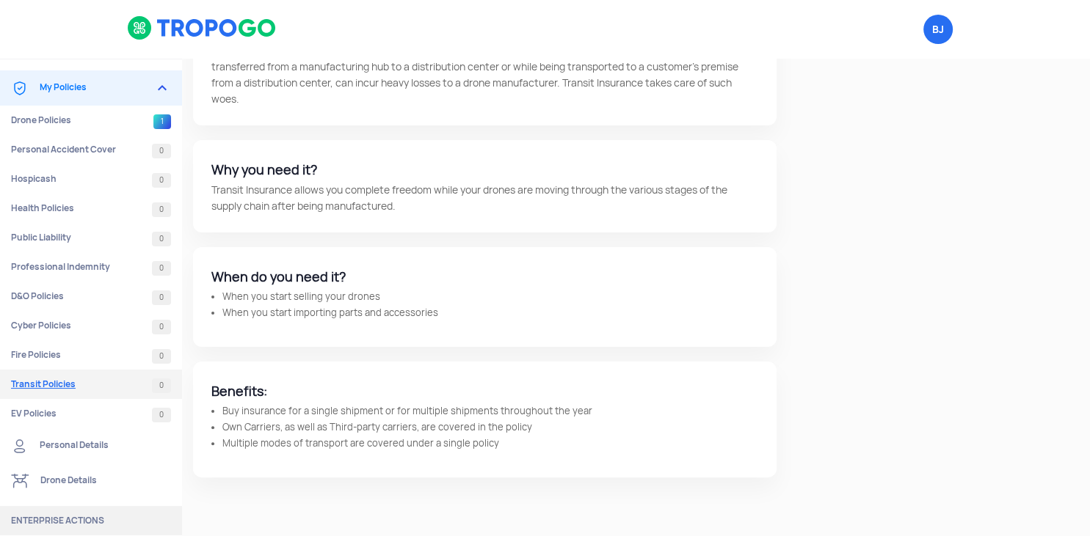
scroll to position [314, 0]
click at [39, 354] on link "Fire Policies 0" at bounding box center [91, 355] width 182 height 29
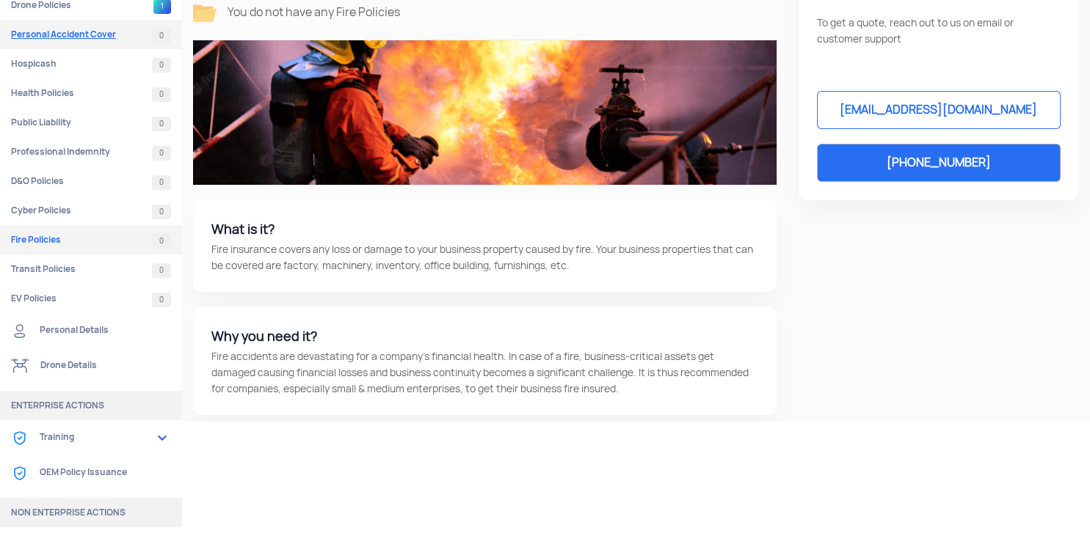
scroll to position [0, 0]
